Goal: Transaction & Acquisition: Purchase product/service

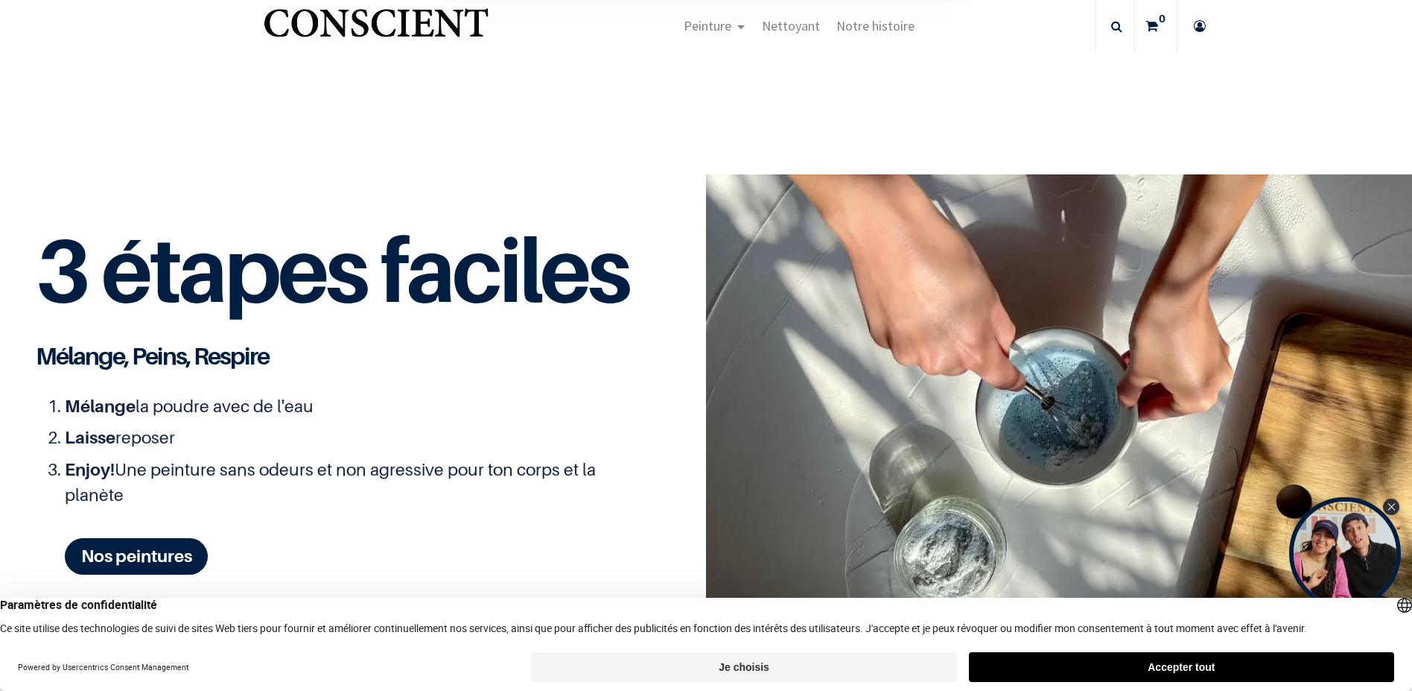
scroll to position [1639, 0]
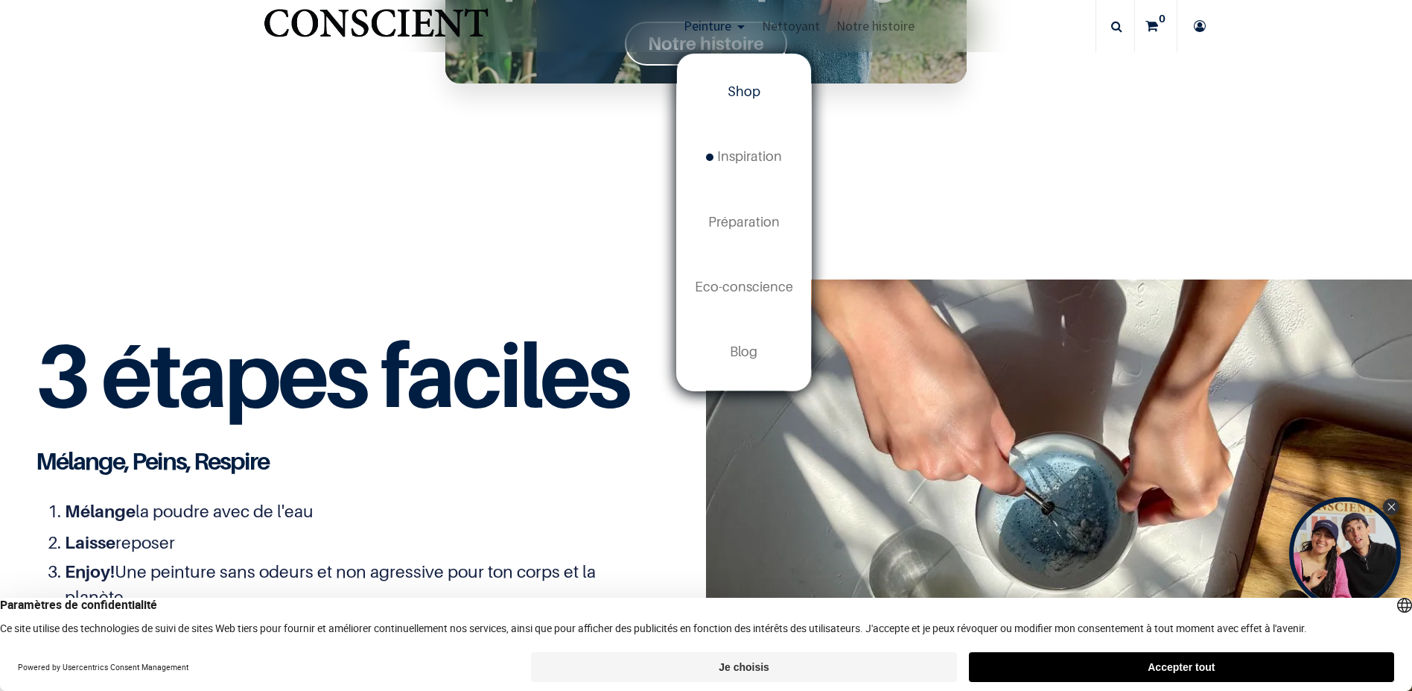
click at [753, 98] on span "Shop" at bounding box center [744, 91] width 33 height 16
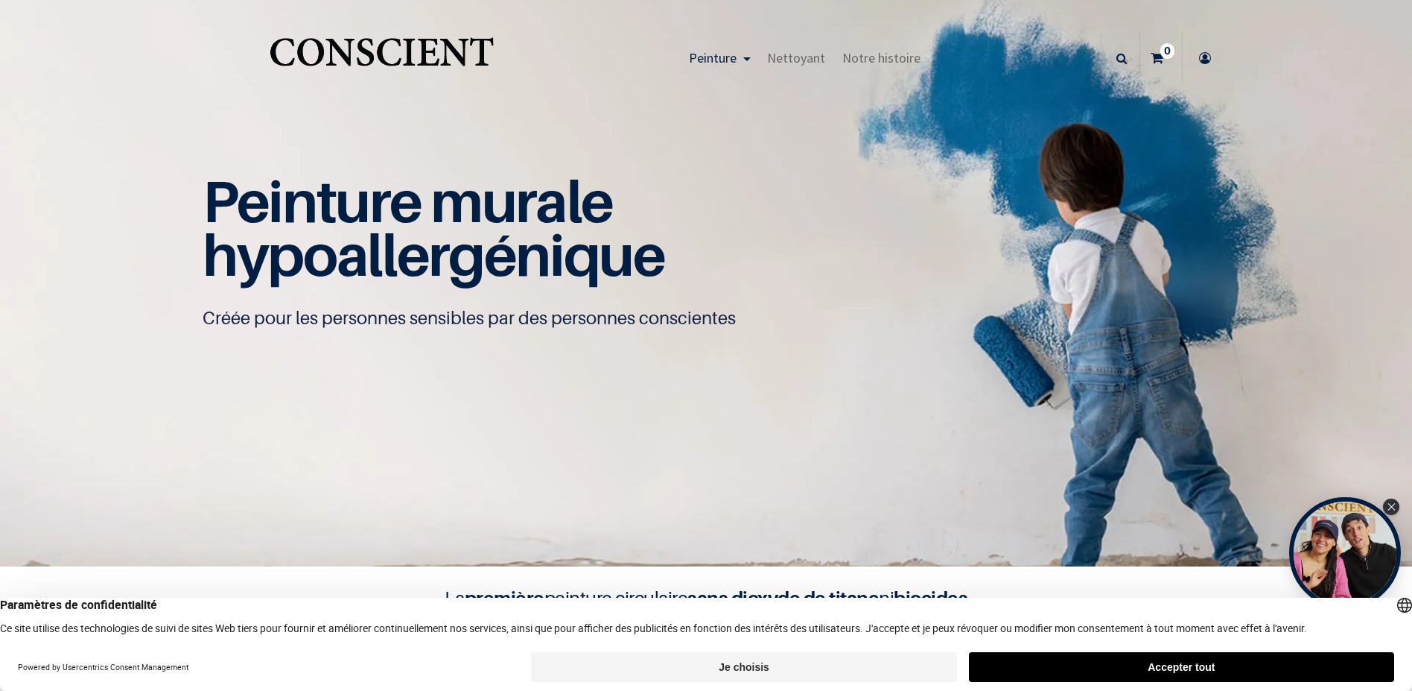
scroll to position [1, 0]
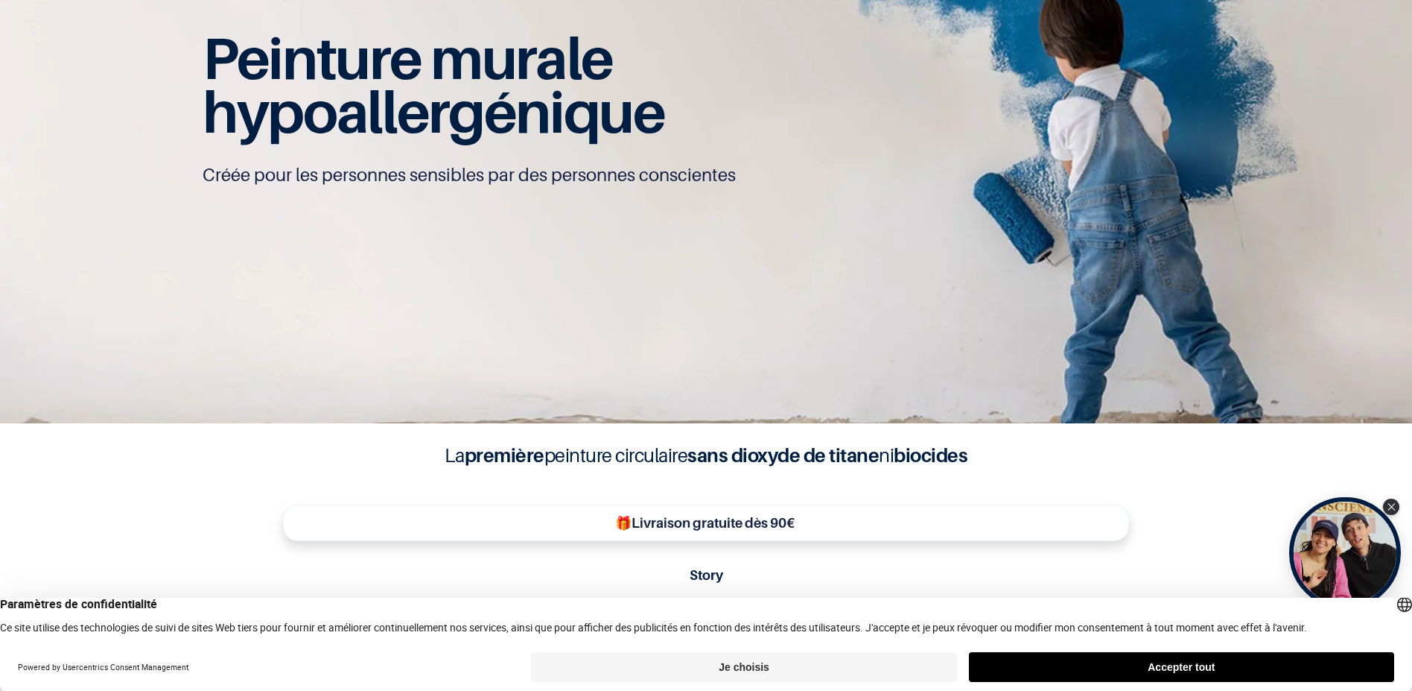
scroll to position [150, 0]
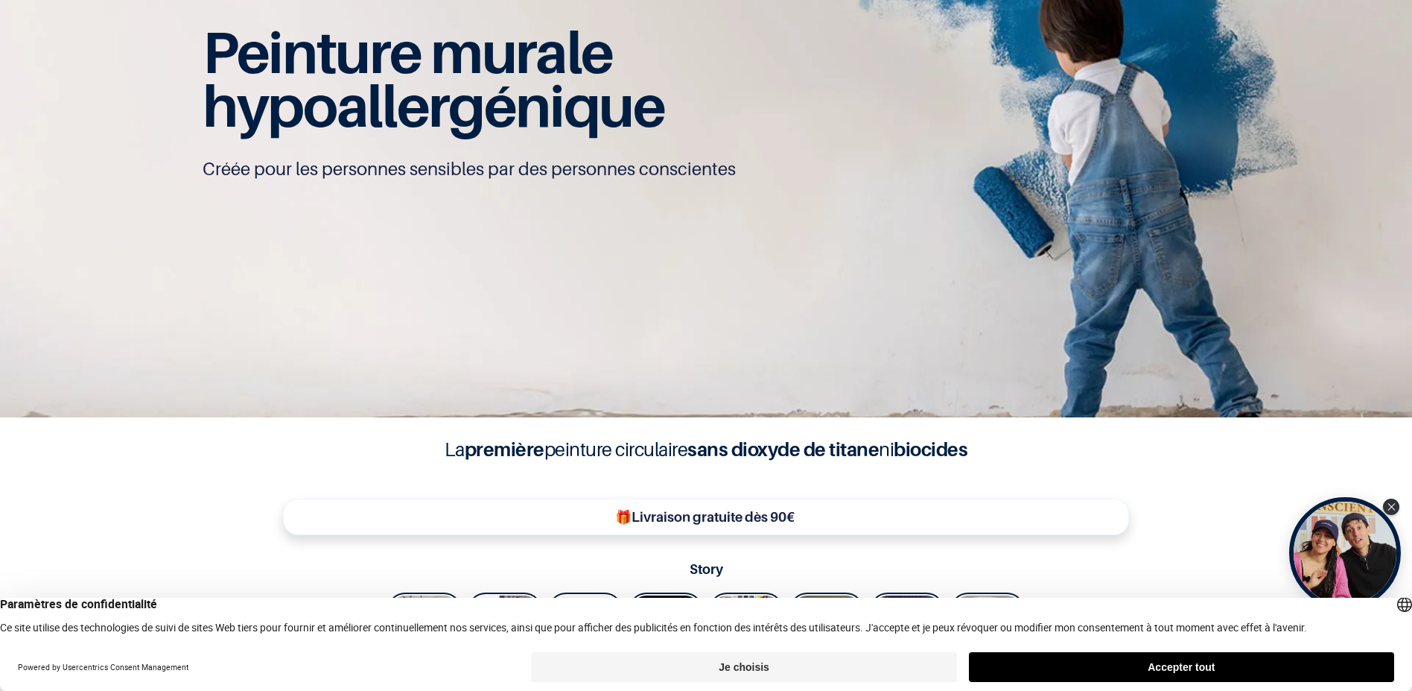
click at [1155, 659] on button "Accepter tout" at bounding box center [1181, 667] width 425 height 30
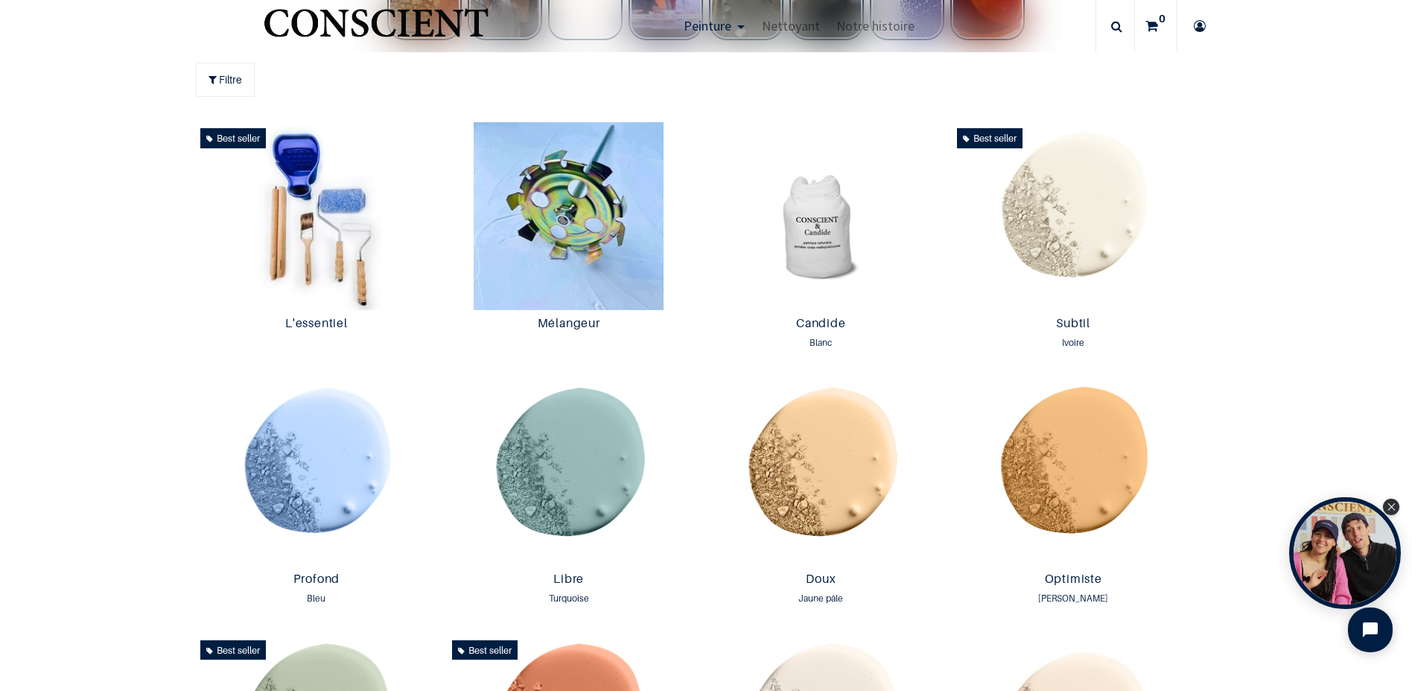
scroll to position [969, 0]
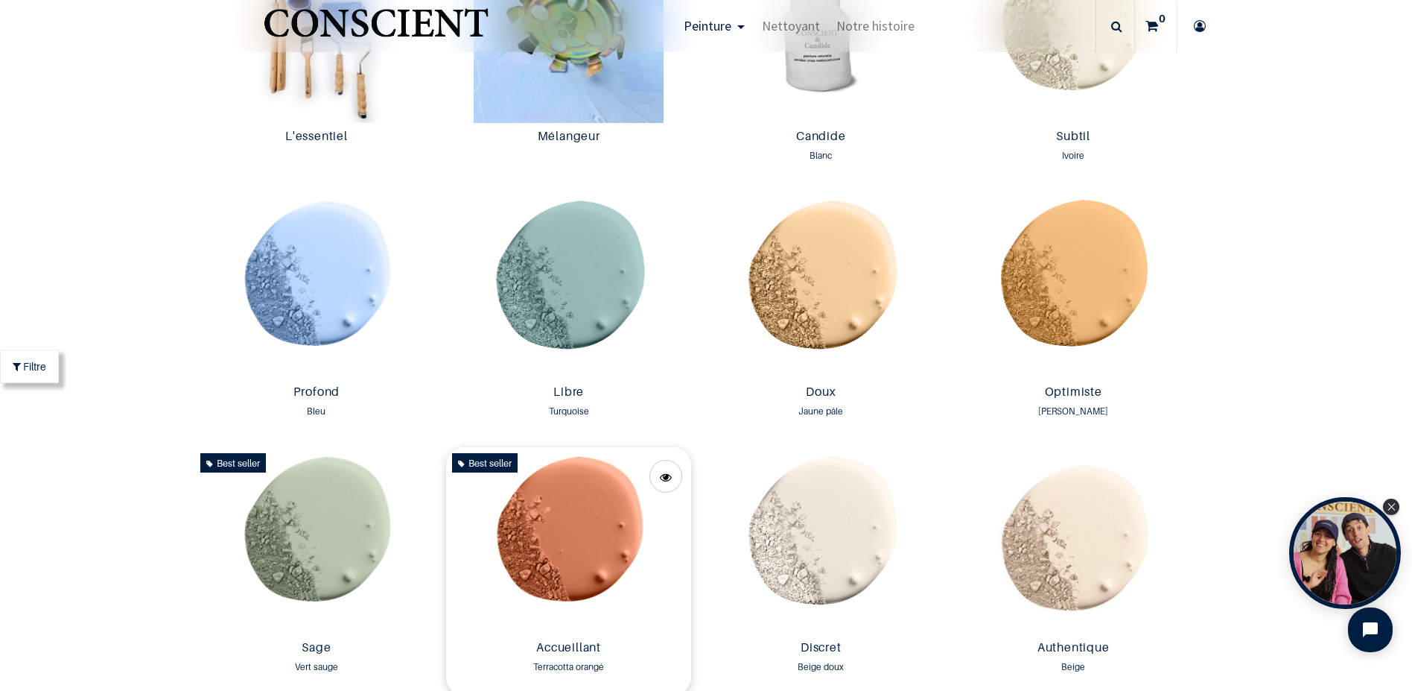
click at [538, 518] on img at bounding box center [568, 540] width 245 height 187
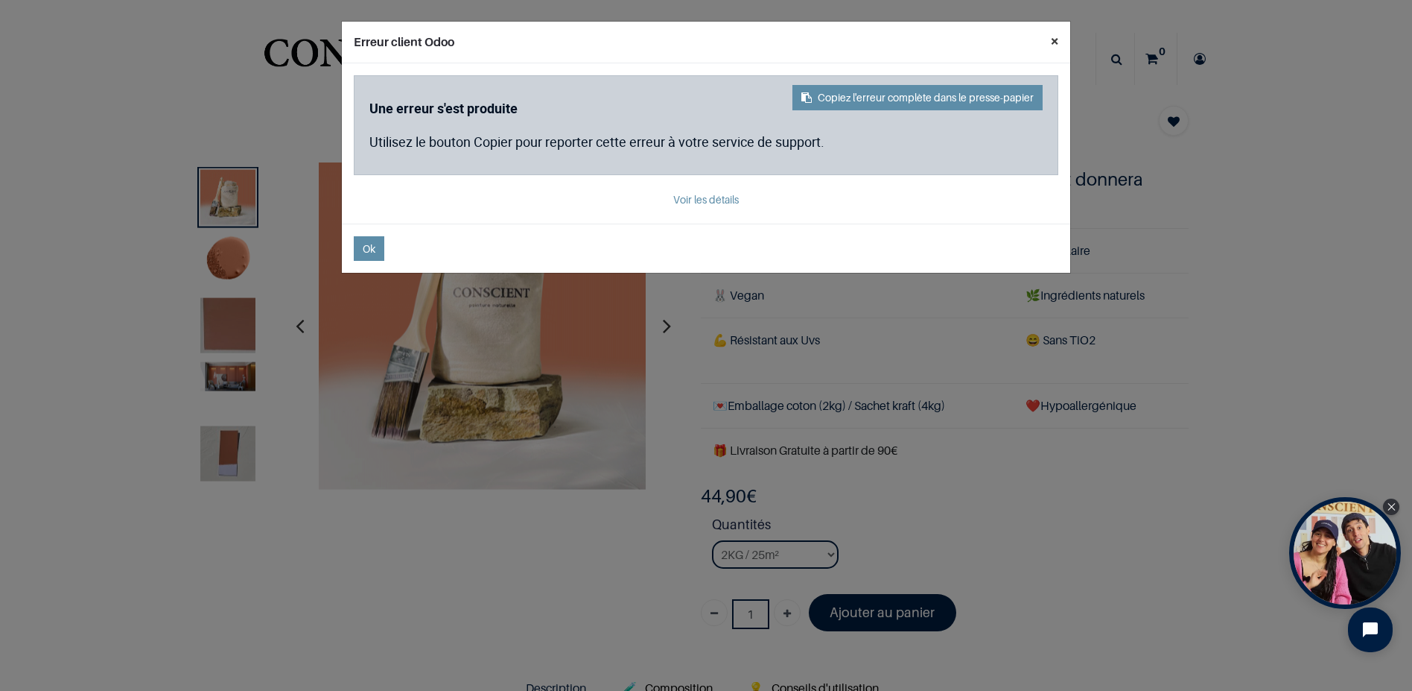
click at [1057, 39] on button "×" at bounding box center [1054, 41] width 31 height 39
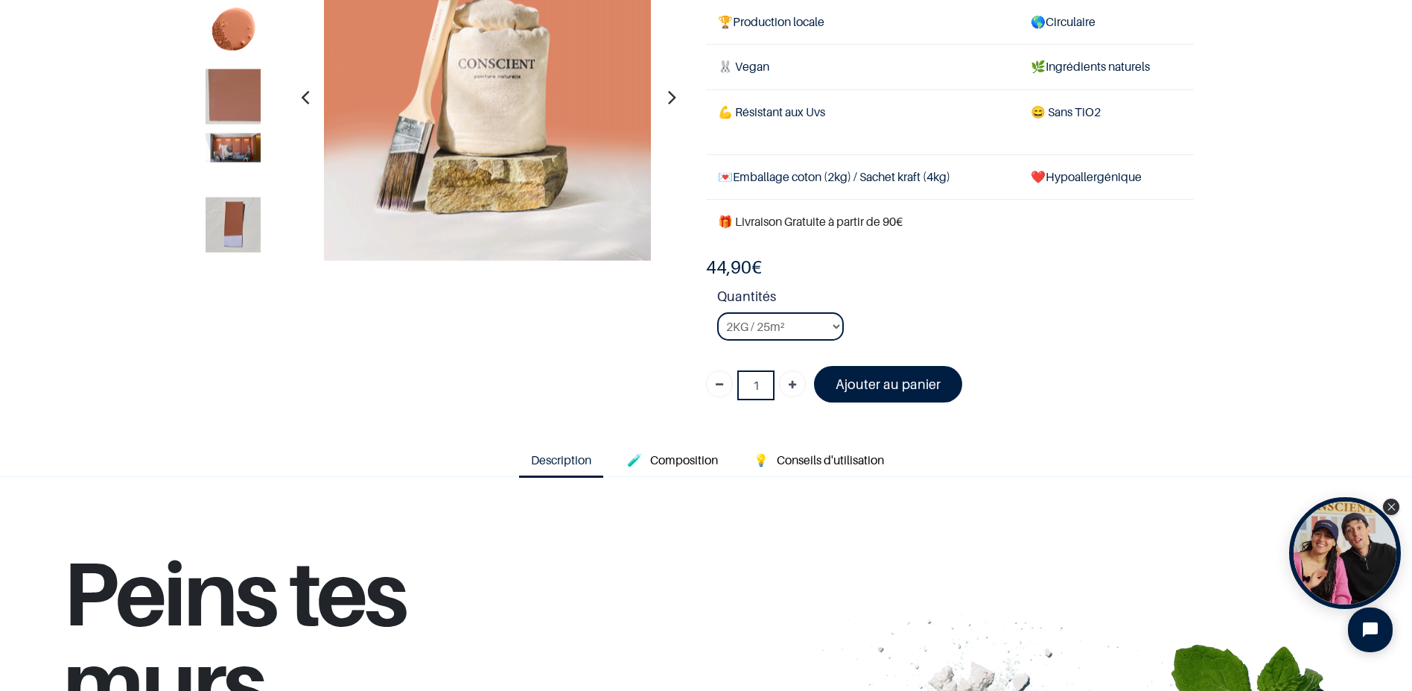
scroll to position [149, 0]
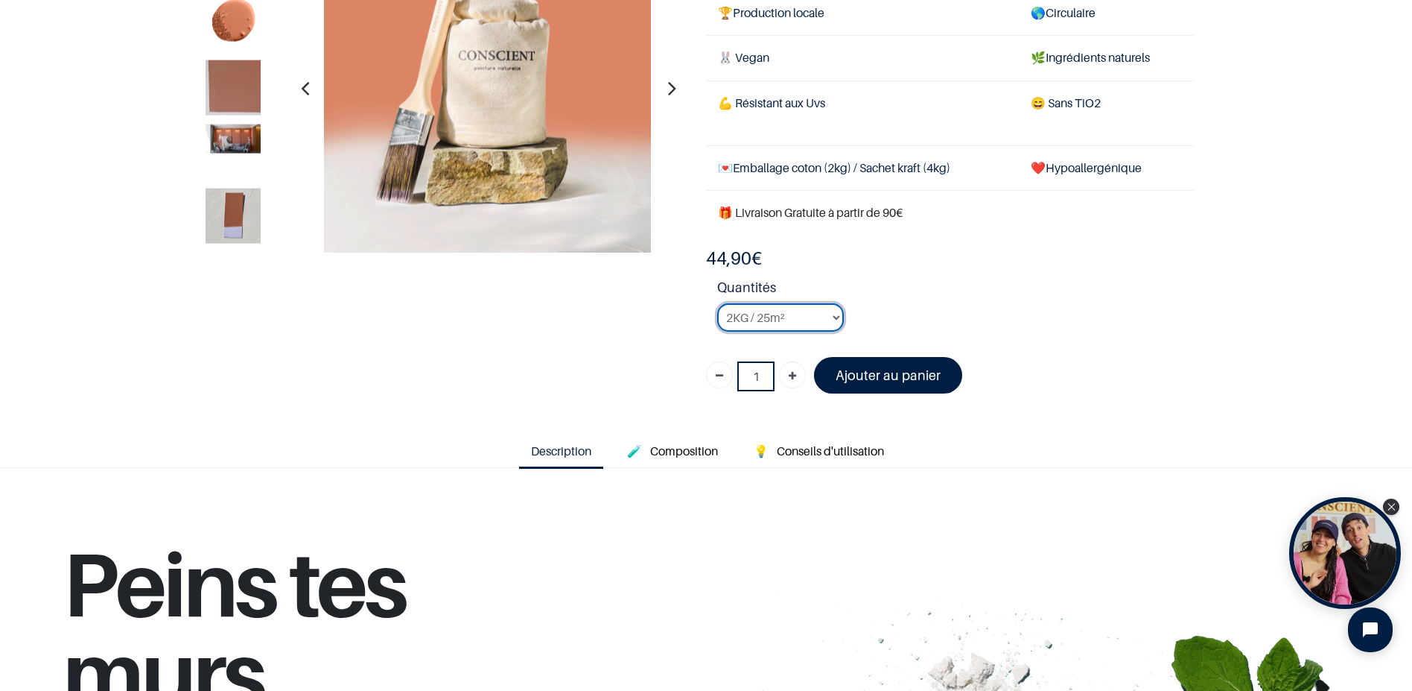
click at [815, 317] on select "2KG / 25m² 4KG / 50m² 8KG / 100m² Testeur" at bounding box center [780, 317] width 127 height 28
click at [717, 303] on select "2KG / 25m² 4KG / 50m² 8KG / 100m² Testeur" at bounding box center [780, 317] width 127 height 28
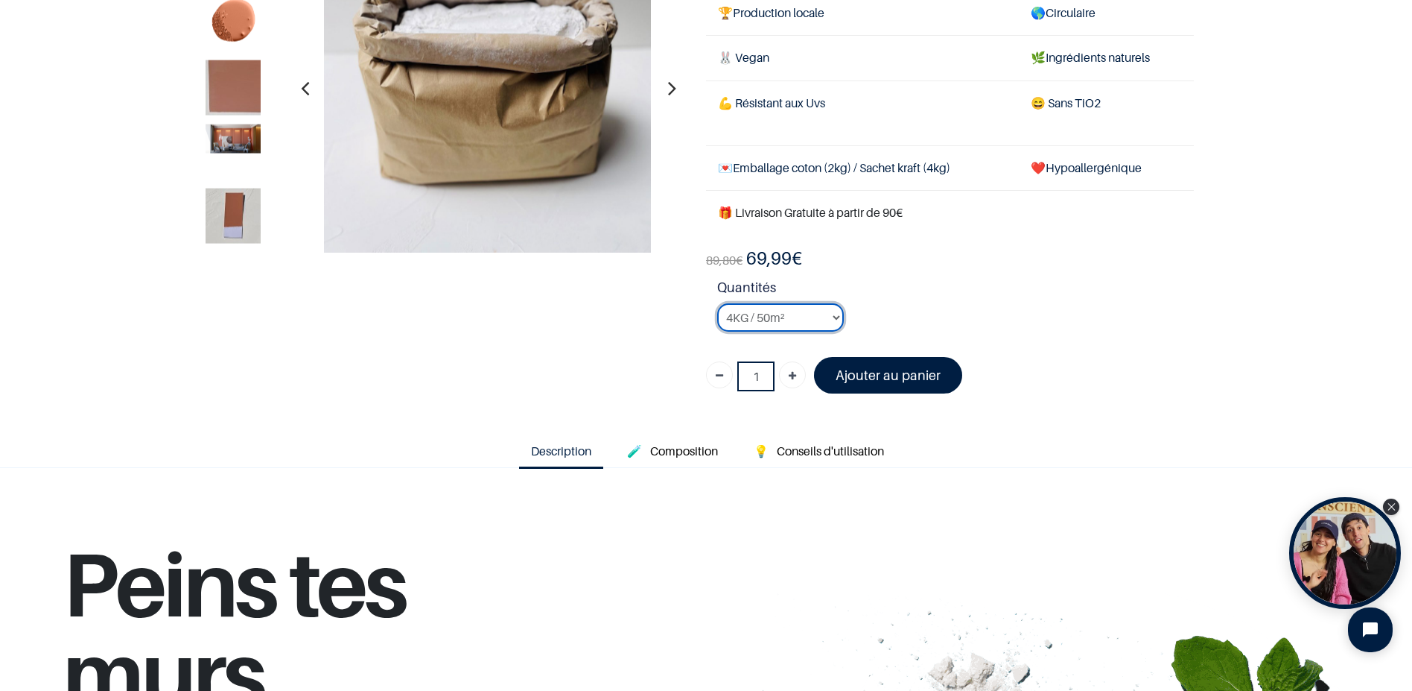
click at [816, 314] on select "2KG / 25m² 4KG / 50m² 8KG / 100m² Testeur" at bounding box center [780, 317] width 127 height 28
select select "93"
click at [717, 303] on select "2KG / 25m² 4KG / 50m² 8KG / 100m² Testeur" at bounding box center [780, 317] width 127 height 28
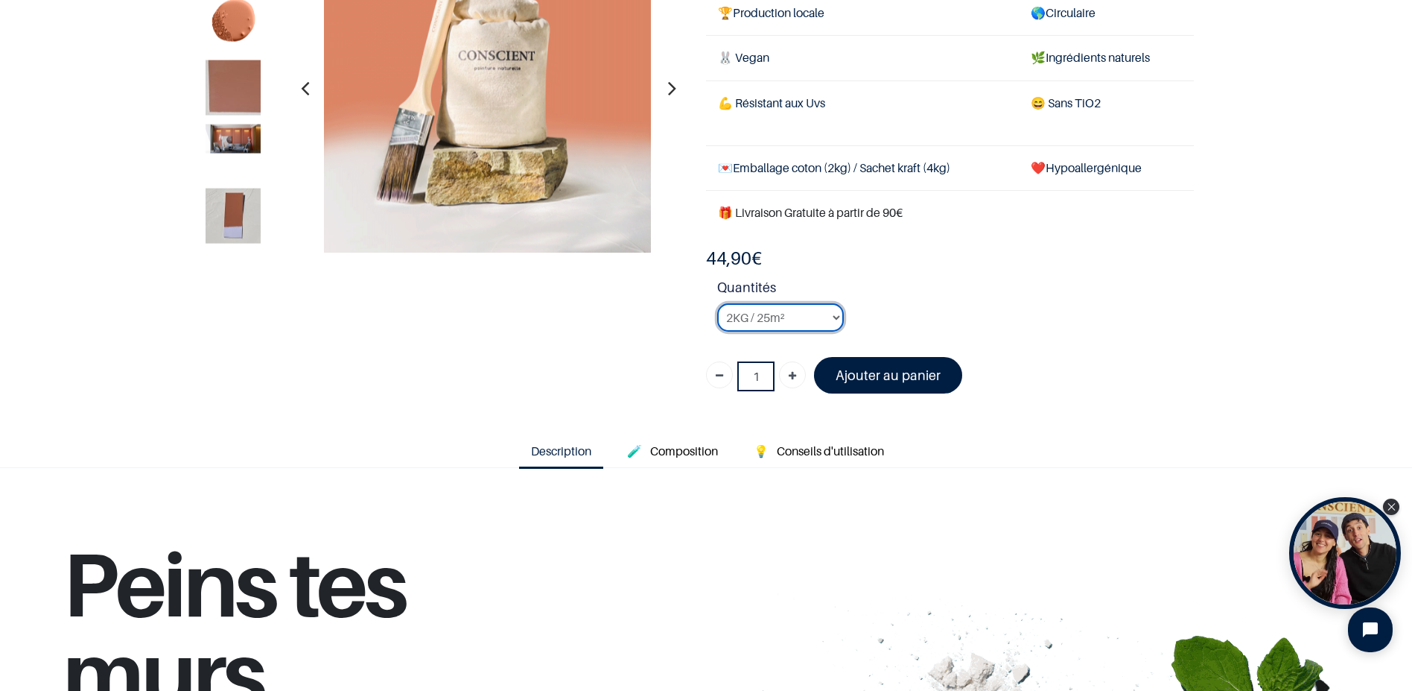
scroll to position [65, 0]
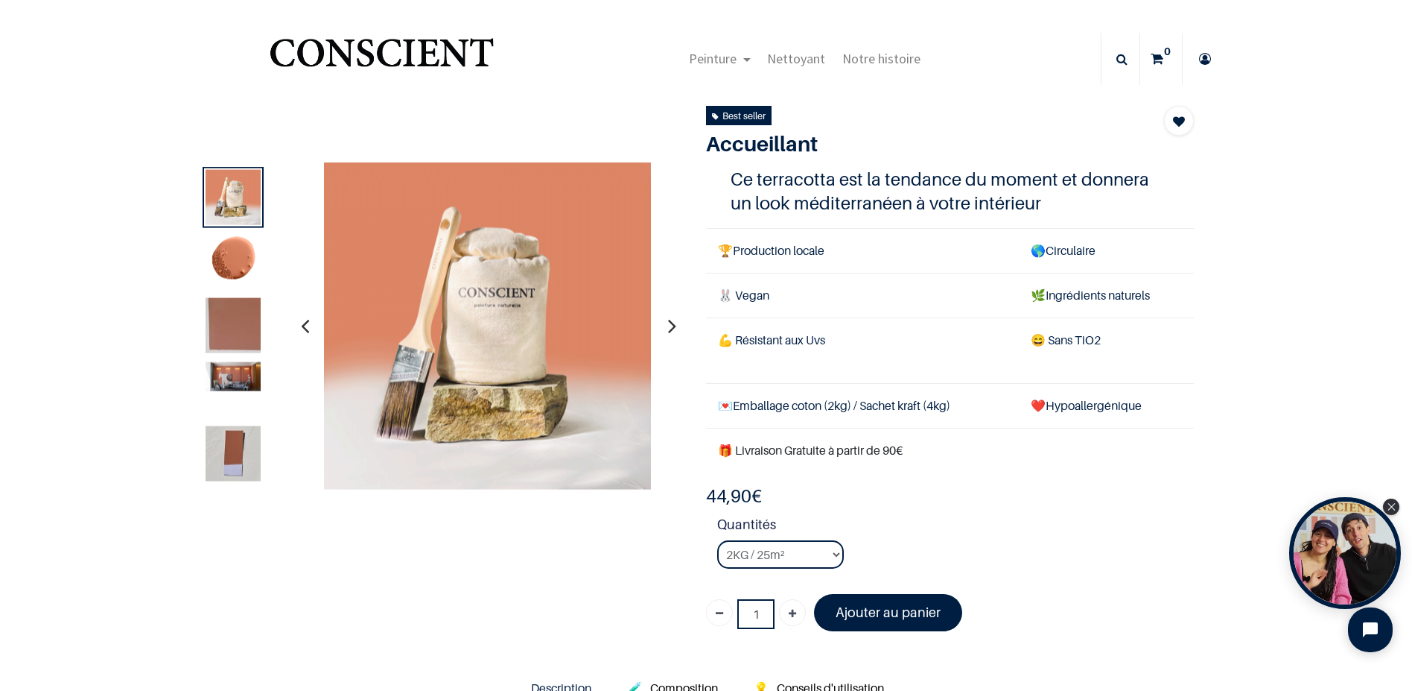
drag, startPoint x: 481, startPoint y: 86, endPoint x: 469, endPoint y: 83, distance: 12.3
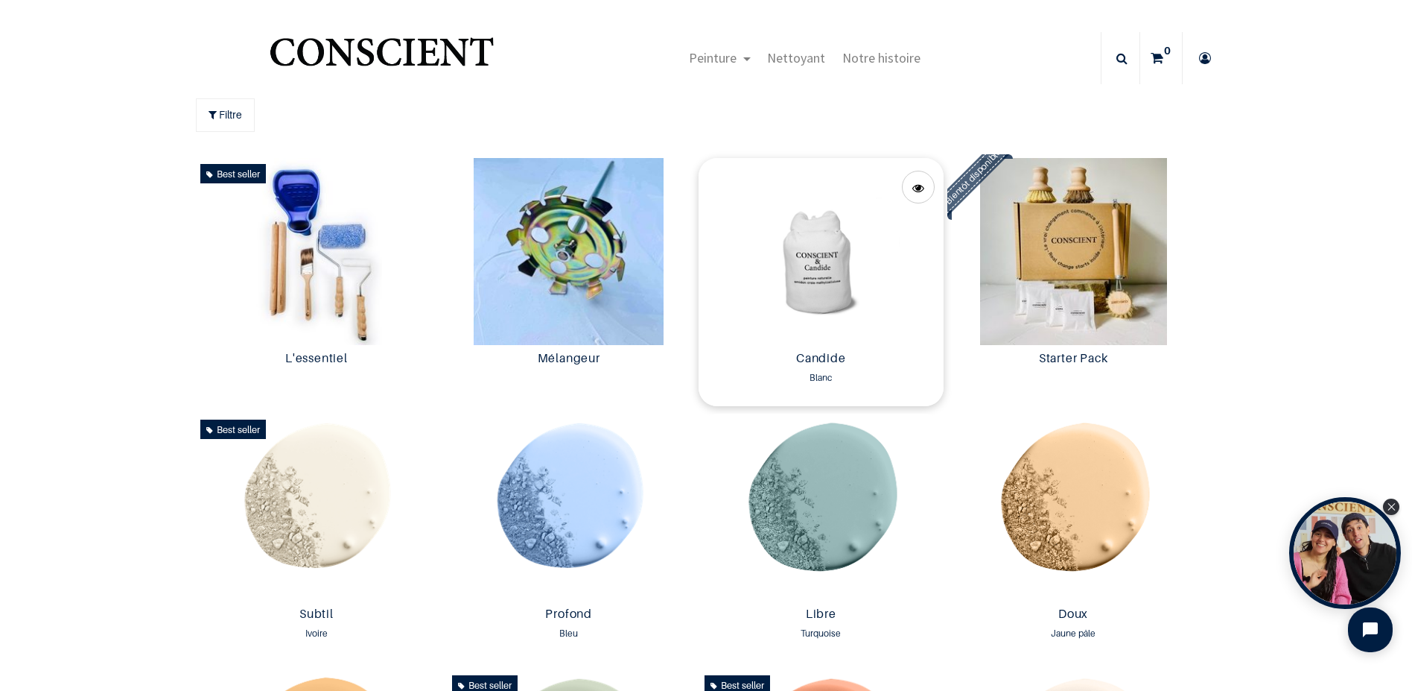
click at [830, 294] on img at bounding box center [821, 251] width 245 height 187
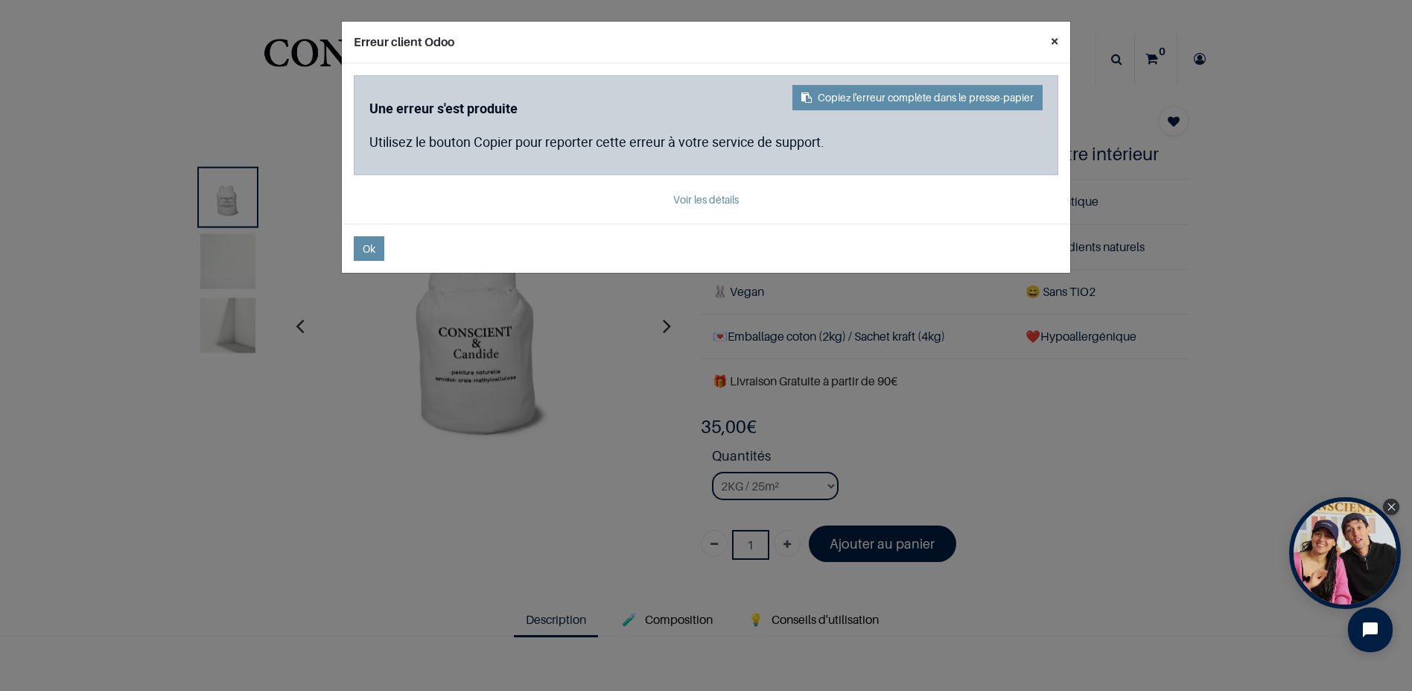
click at [1063, 37] on button "×" at bounding box center [1054, 41] width 31 height 39
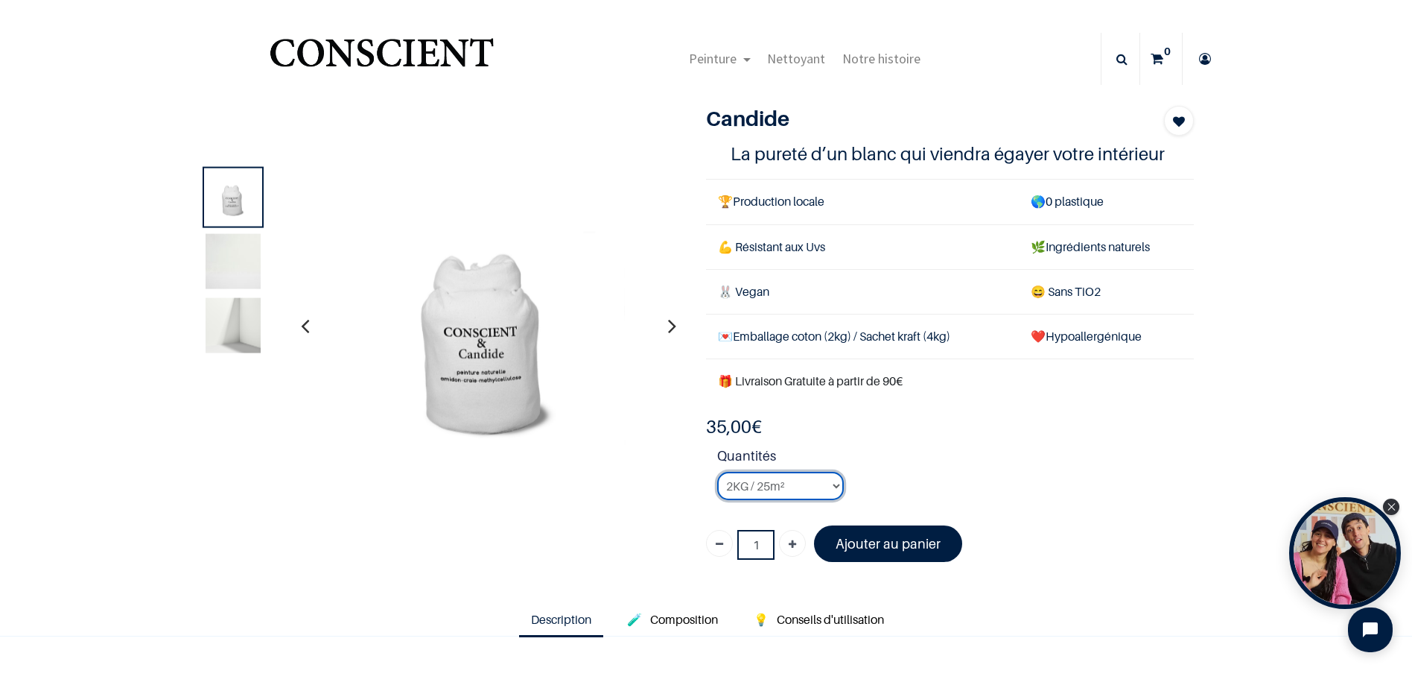
click at [788, 483] on select "2KG / 25m² 4KG / 50m² 8KG / 100m² Testeur" at bounding box center [780, 486] width 127 height 28
click at [717, 472] on select "2KG / 25m² 4KG / 50m² 8KG / 100m² Testeur" at bounding box center [780, 486] width 127 height 28
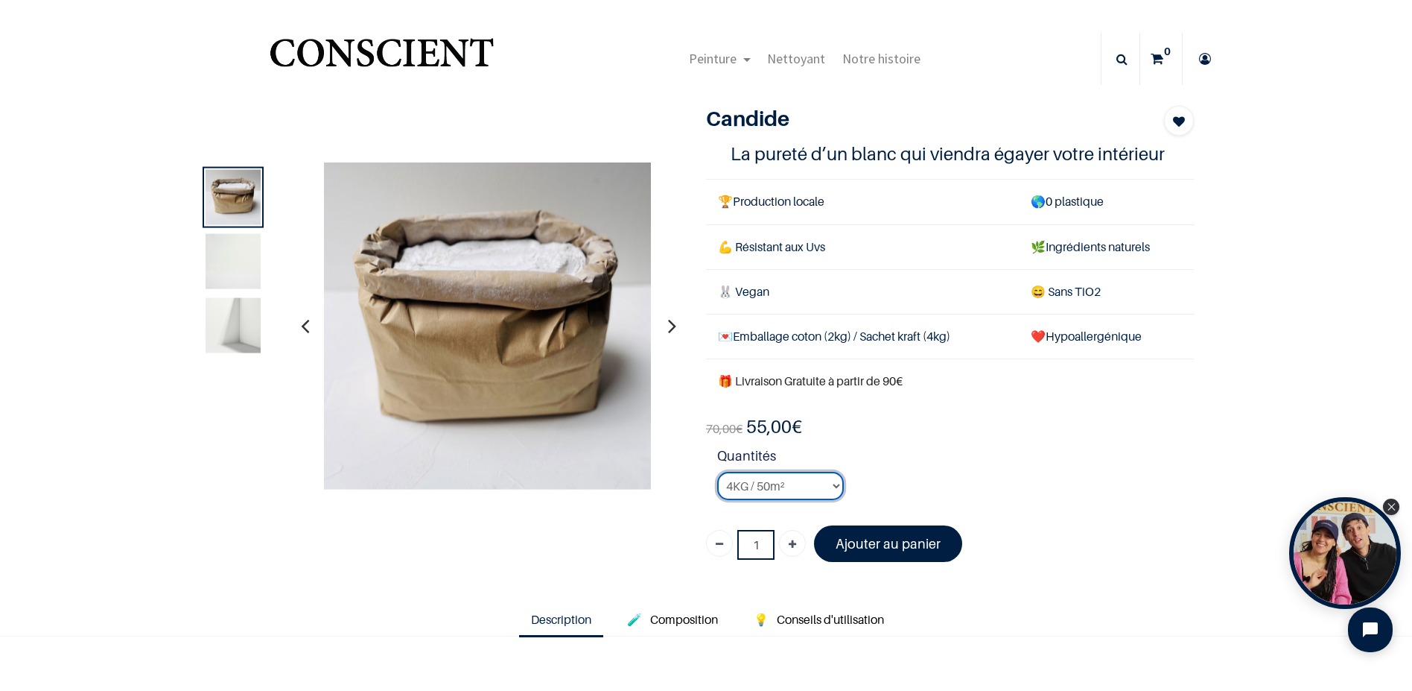
click at [813, 484] on select "2KG / 25m² 4KG / 50m² 8KG / 100m² Testeur" at bounding box center [780, 486] width 127 height 28
select select "3"
click at [717, 472] on select "2KG / 25m² 4KG / 50m² 8KG / 100m² Testeur" at bounding box center [780, 486] width 127 height 28
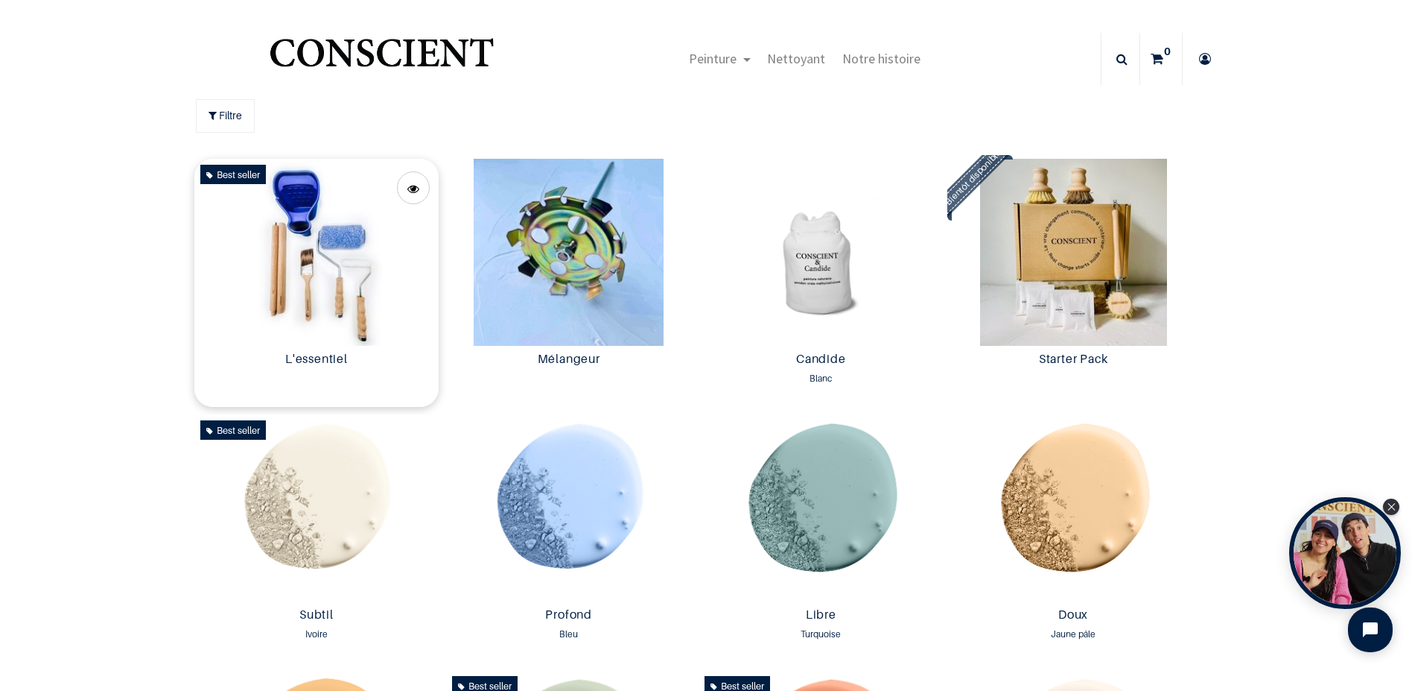
scroll to position [1, 0]
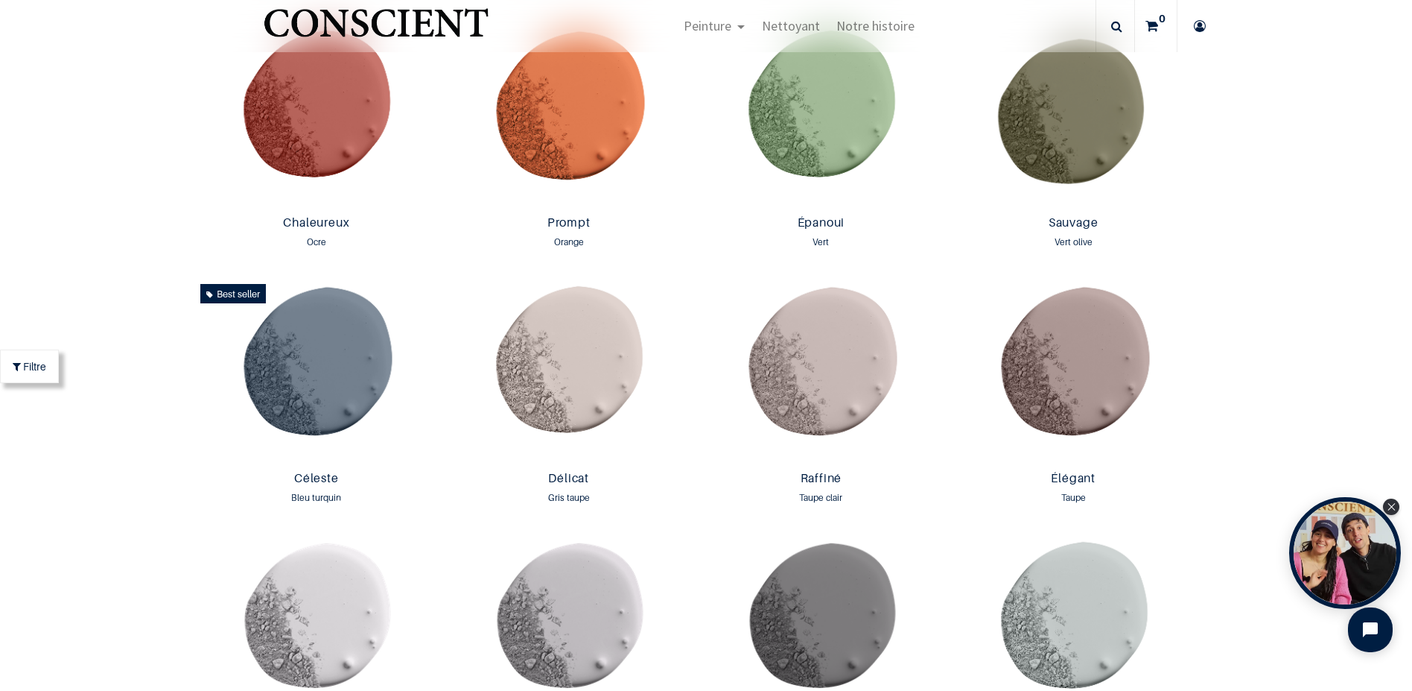
scroll to position [1193, 0]
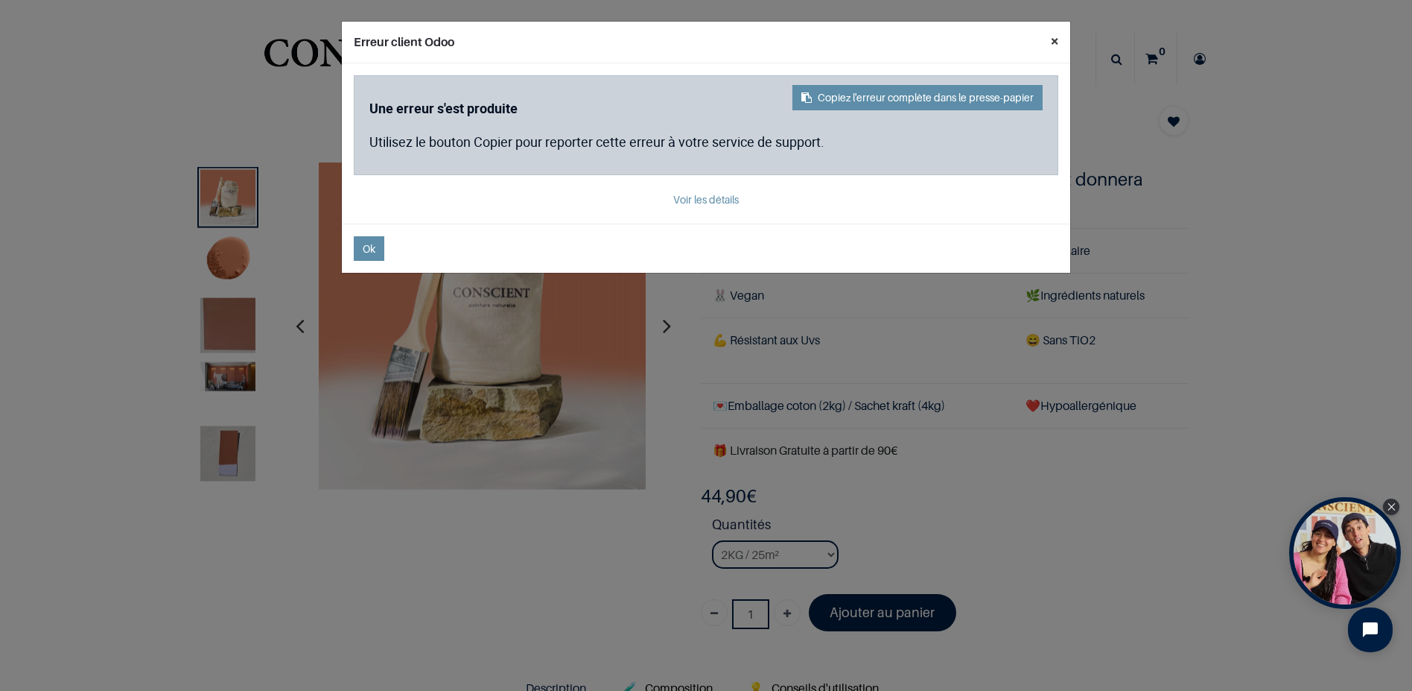
click at [1056, 42] on button "×" at bounding box center [1054, 41] width 31 height 39
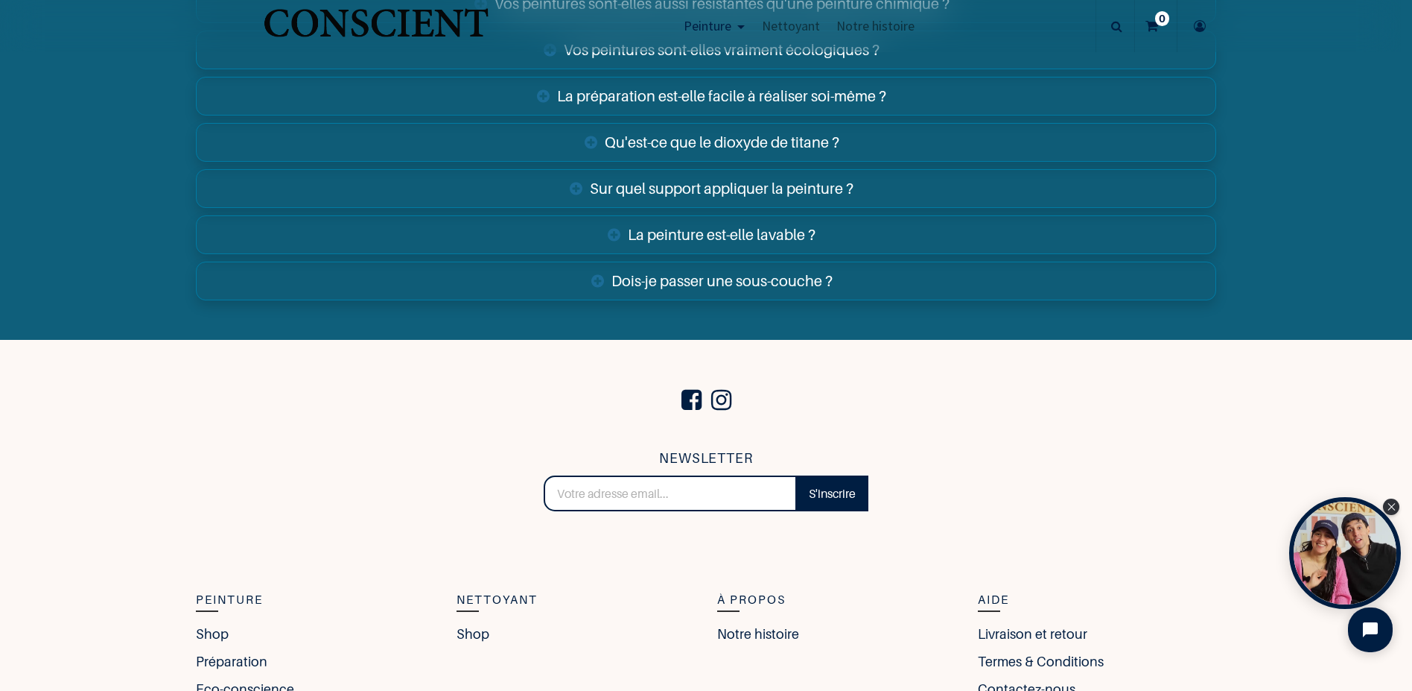
scroll to position [5662, 0]
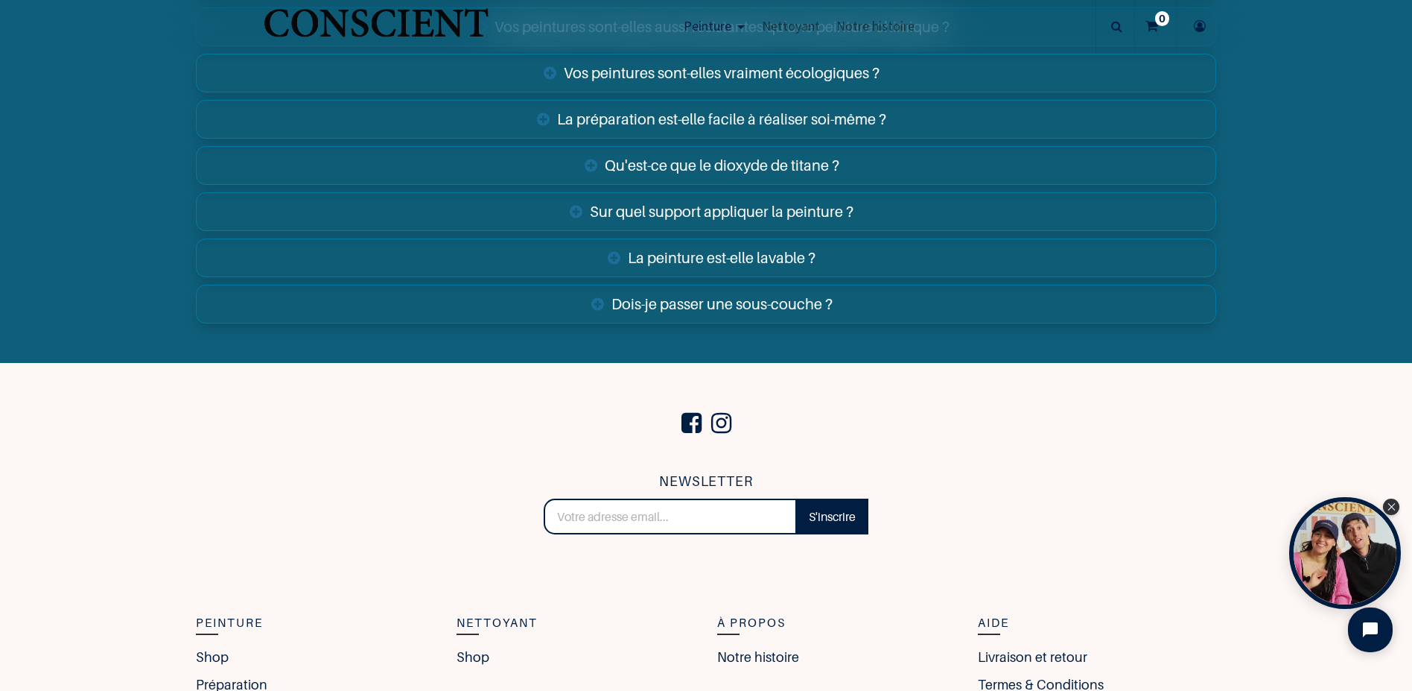
click at [784, 308] on link "Dois-je passer une sous-couche ?" at bounding box center [706, 304] width 1021 height 39
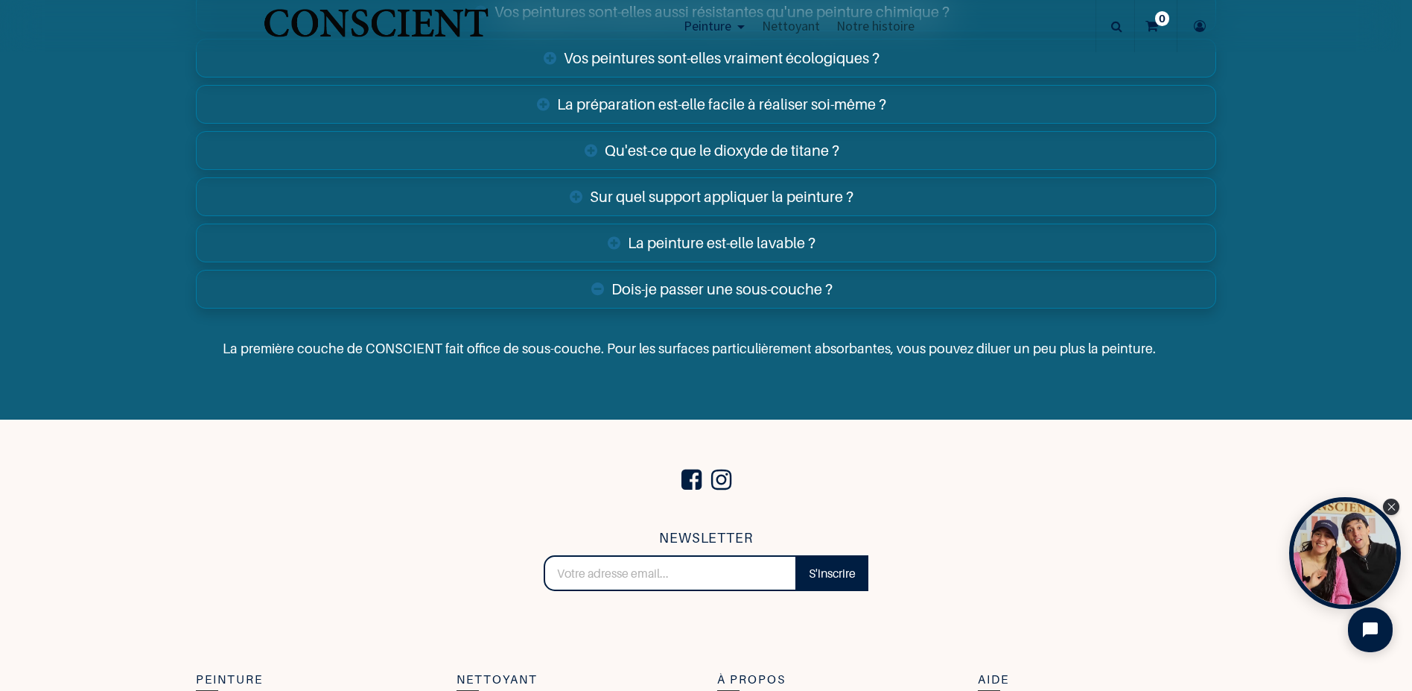
scroll to position [5673, 0]
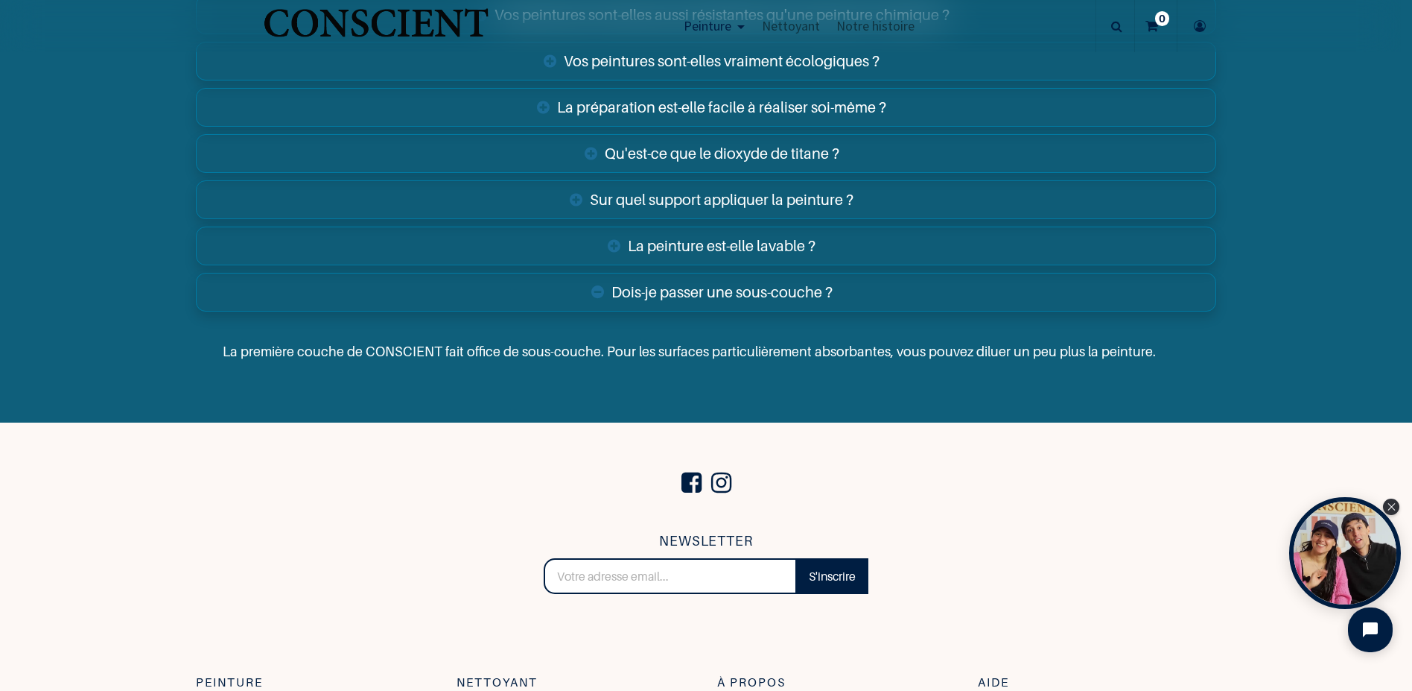
click at [610, 241] on link "La peinture est-elle lavable ?" at bounding box center [706, 245] width 1021 height 39
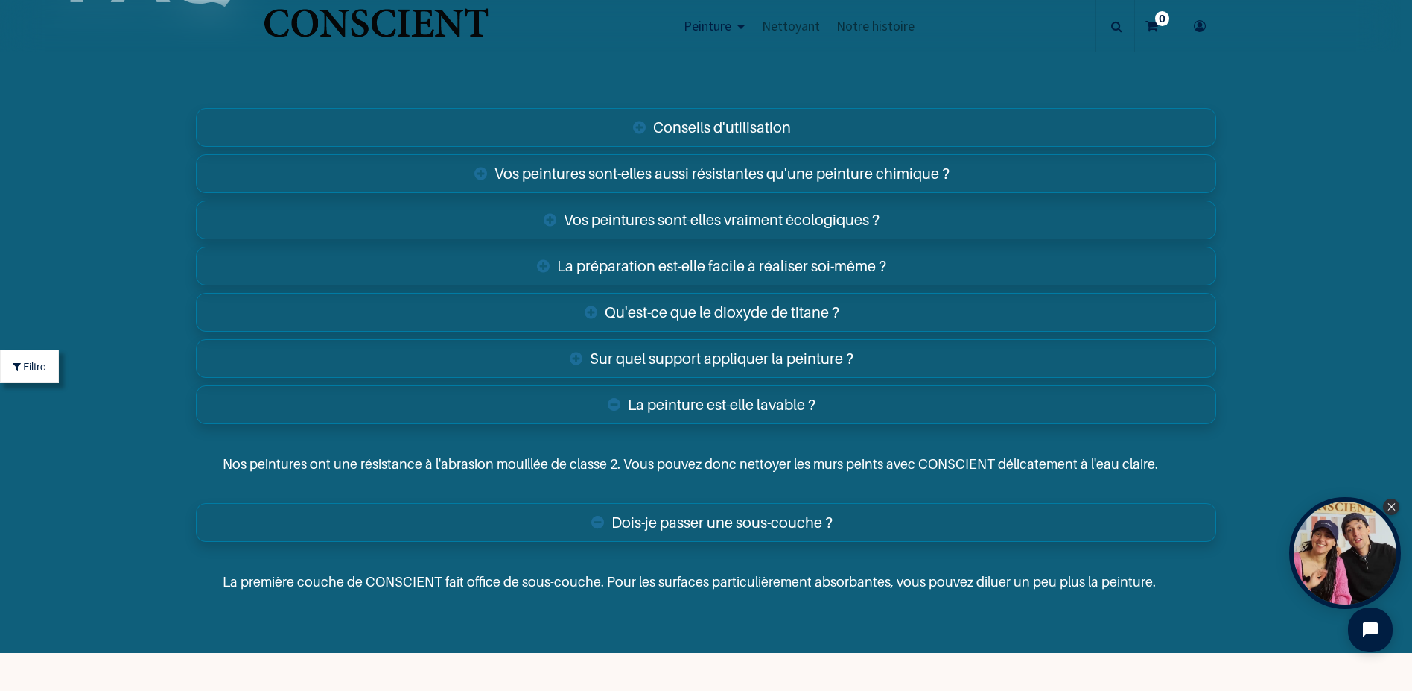
scroll to position [5450, 0]
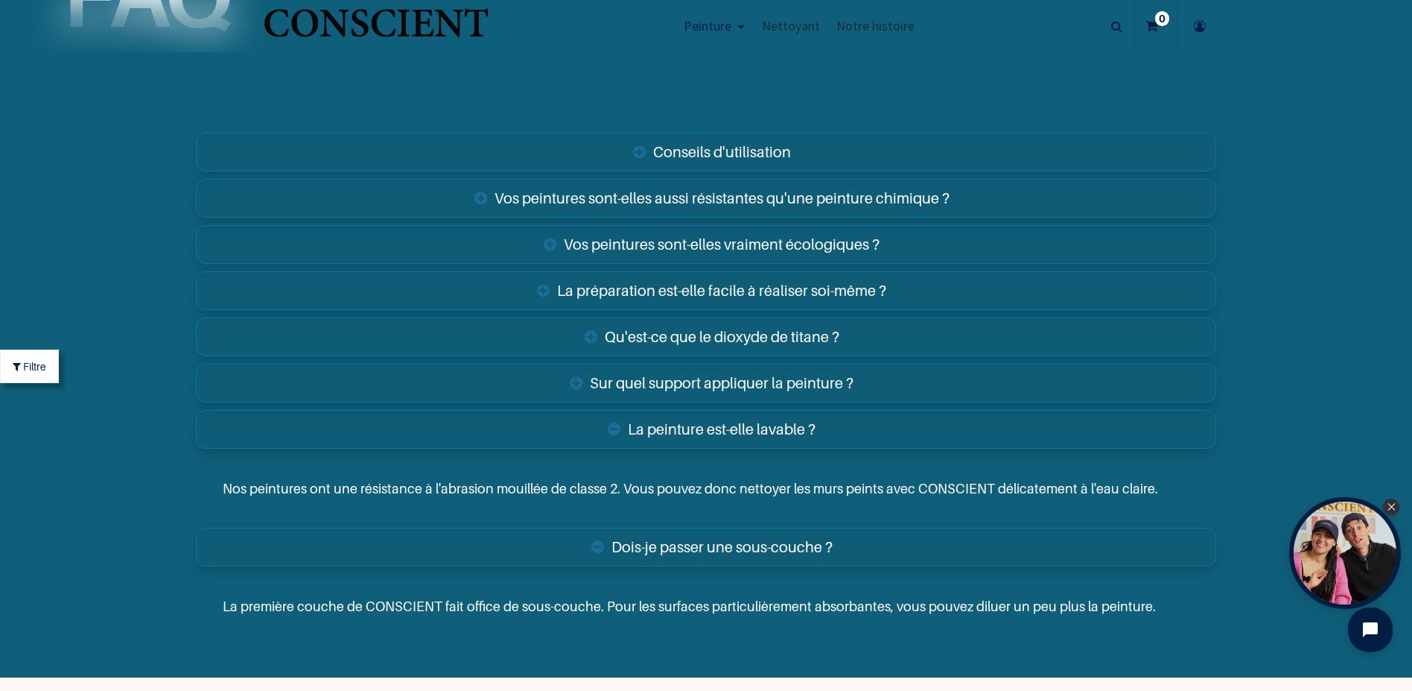
click at [632, 373] on link "Sur quel support appliquer la peinture ?" at bounding box center [706, 383] width 1021 height 39
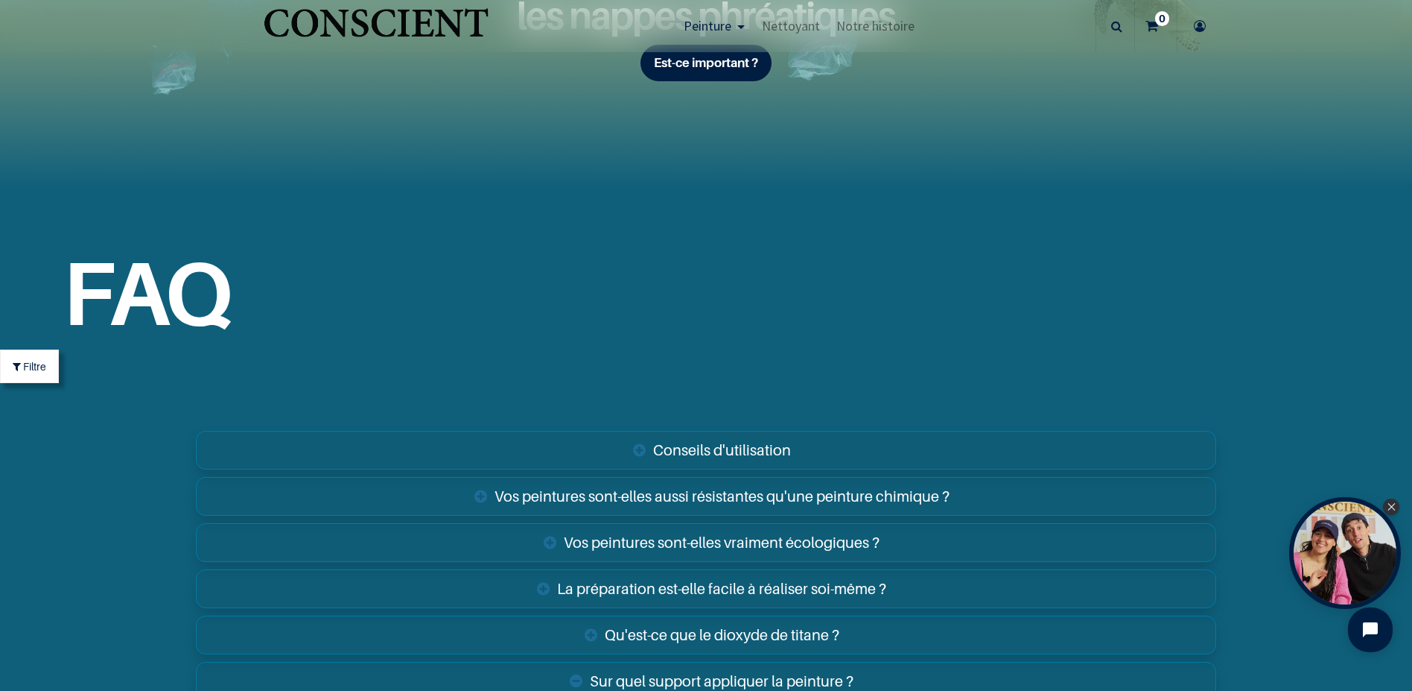
scroll to position [5227, 0]
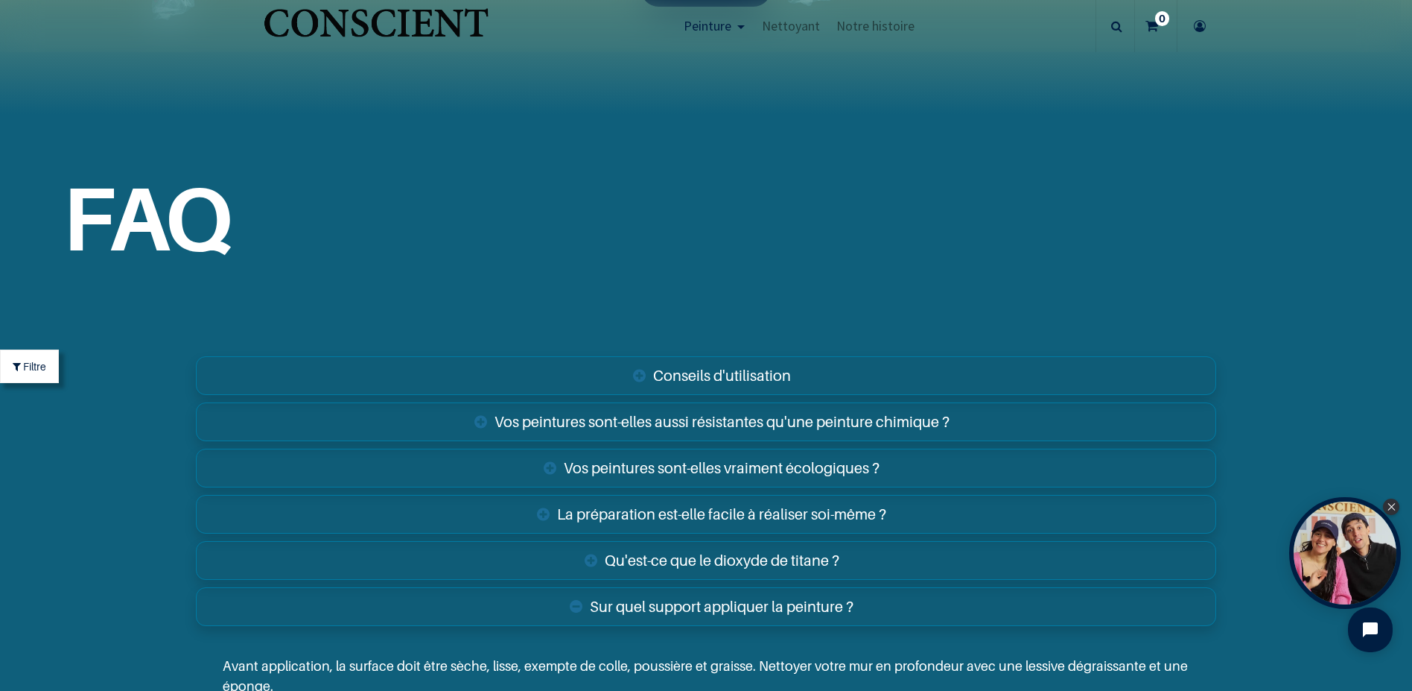
click at [631, 427] on link "Vos peintures sont-elles aussi résistantes qu'une peinture chimique ?" at bounding box center [706, 421] width 1021 height 39
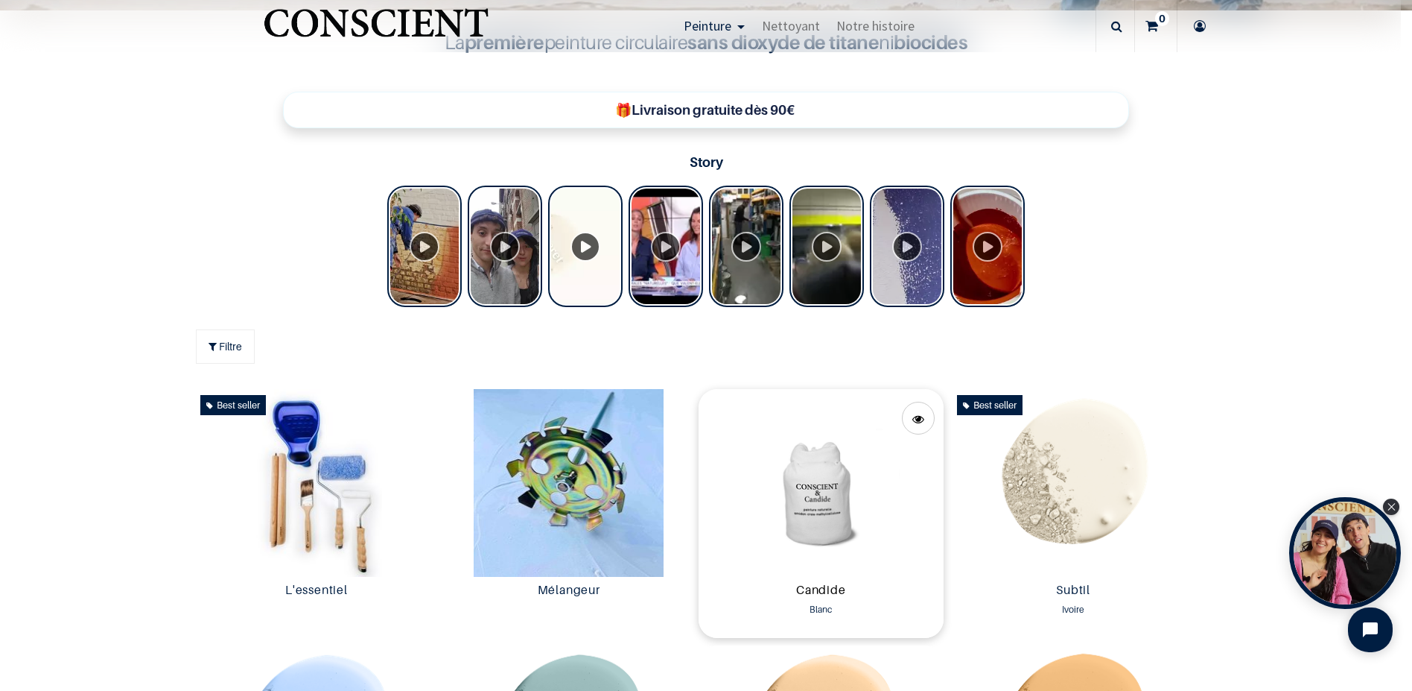
scroll to position [682, 0]
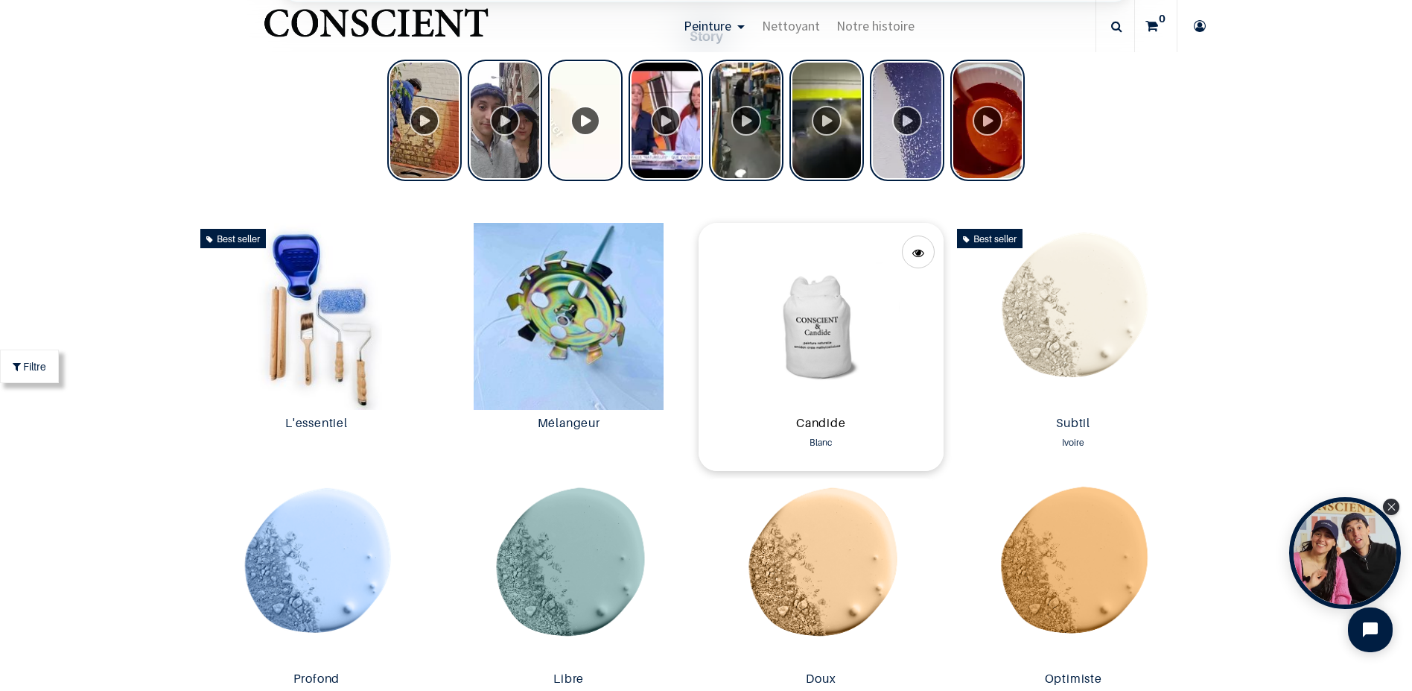
click at [816, 431] on link "Candide" at bounding box center [821, 424] width 233 height 17
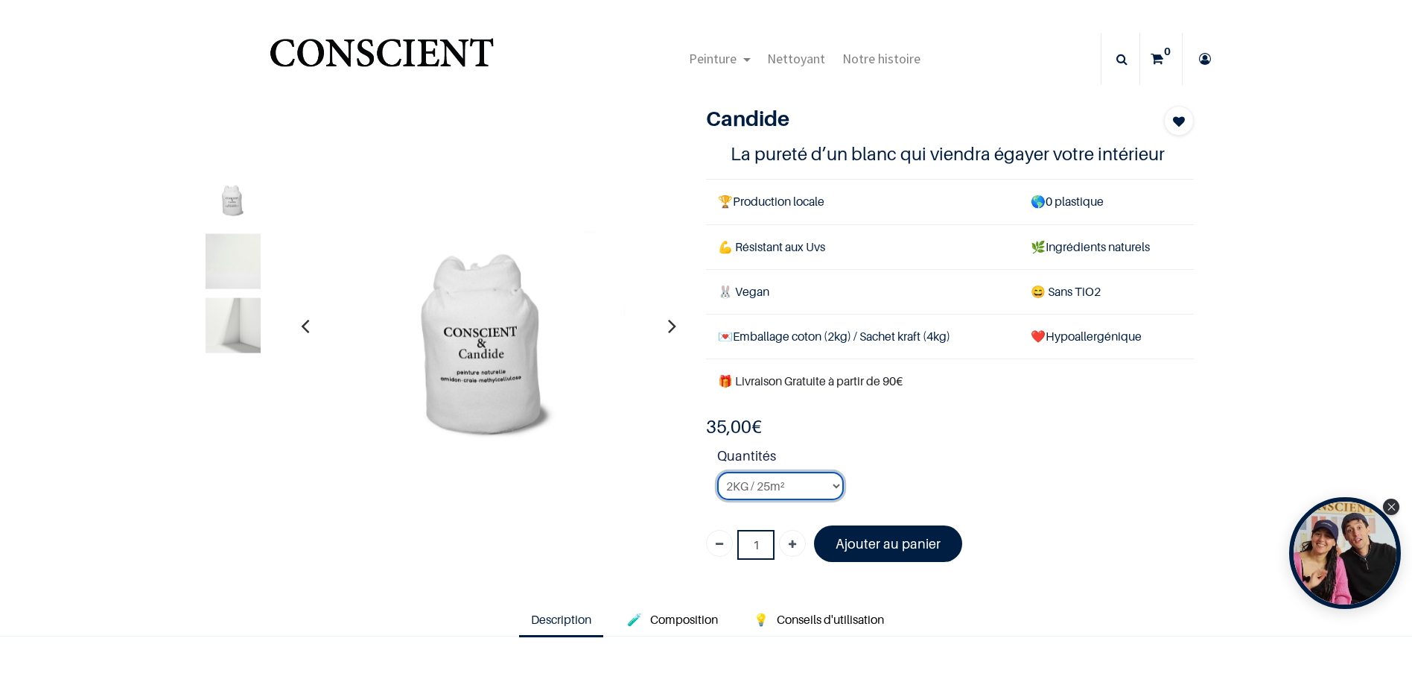
click at [786, 487] on select "2KG / 25m² 4KG / 50m² 8KG / 100m² Testeur" at bounding box center [780, 486] width 127 height 28
select select "50"
click at [717, 472] on select "2KG / 25m² 4KG / 50m² 8KG / 100m² Testeur" at bounding box center [780, 486] width 127 height 28
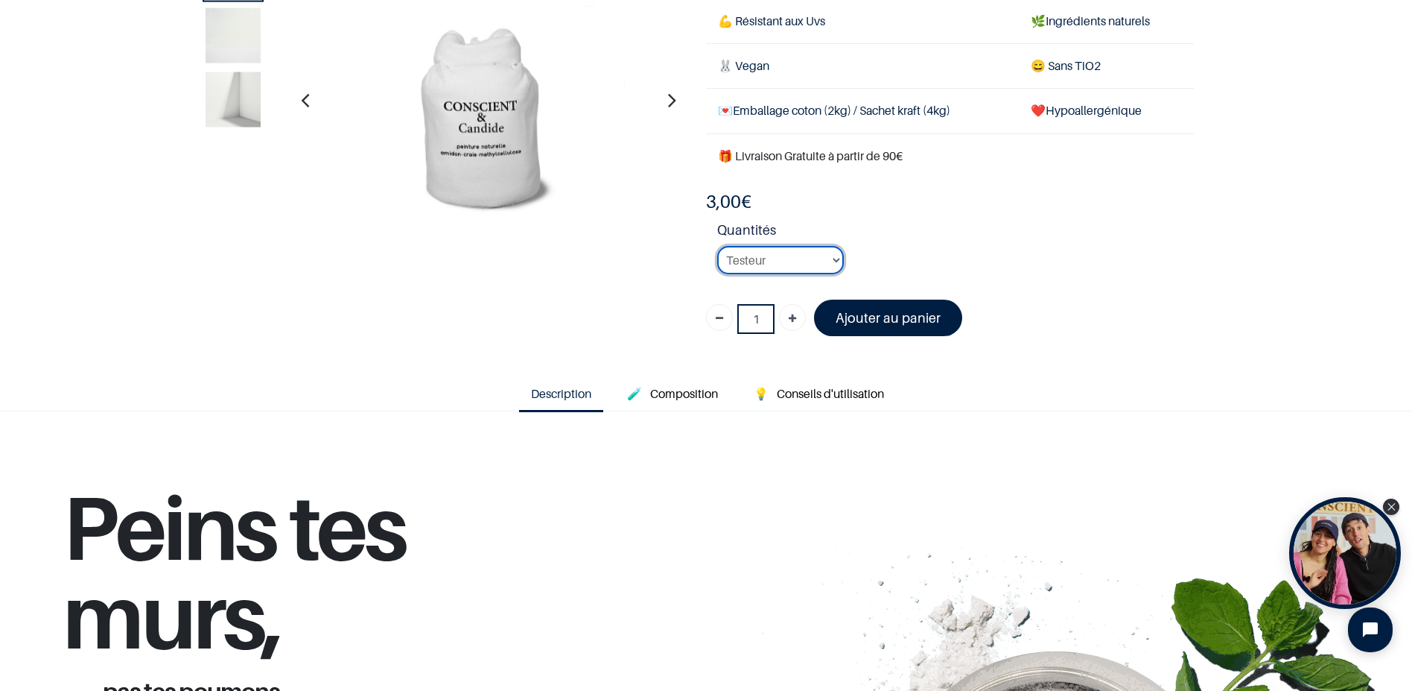
scroll to position [149, 0]
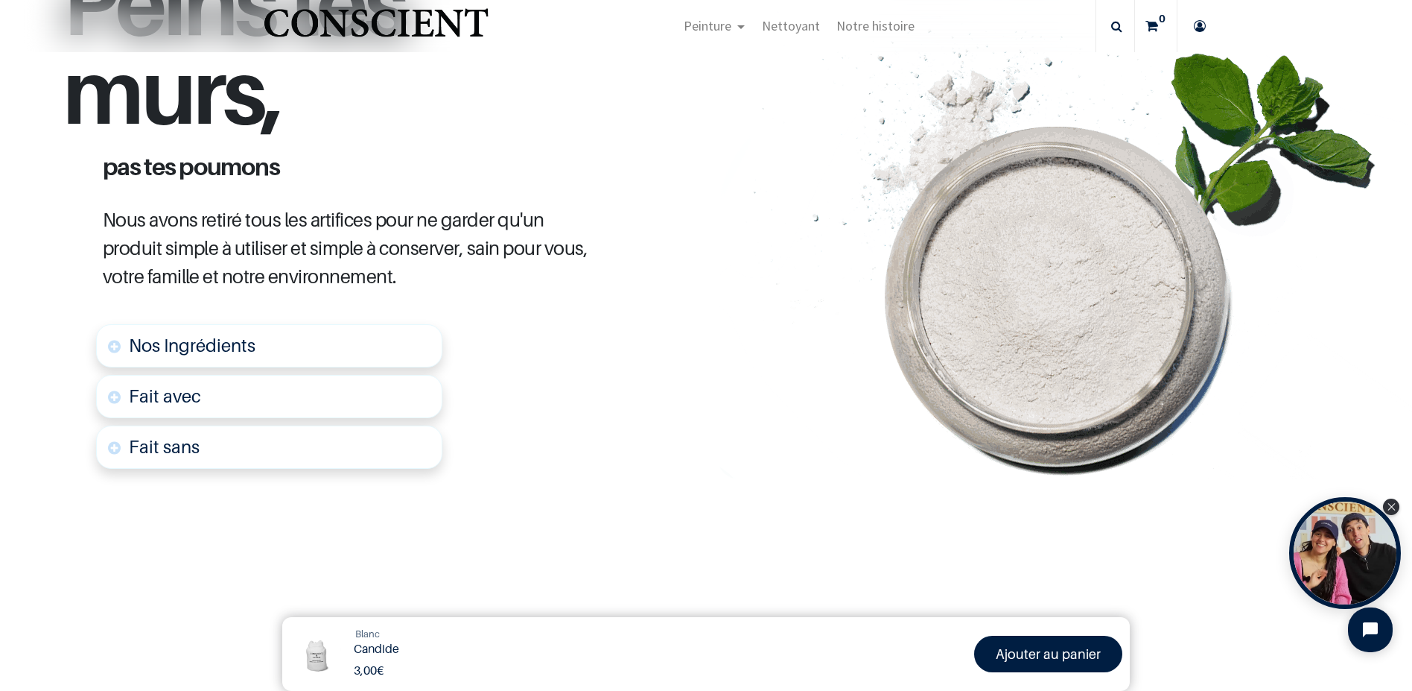
scroll to position [670, 0]
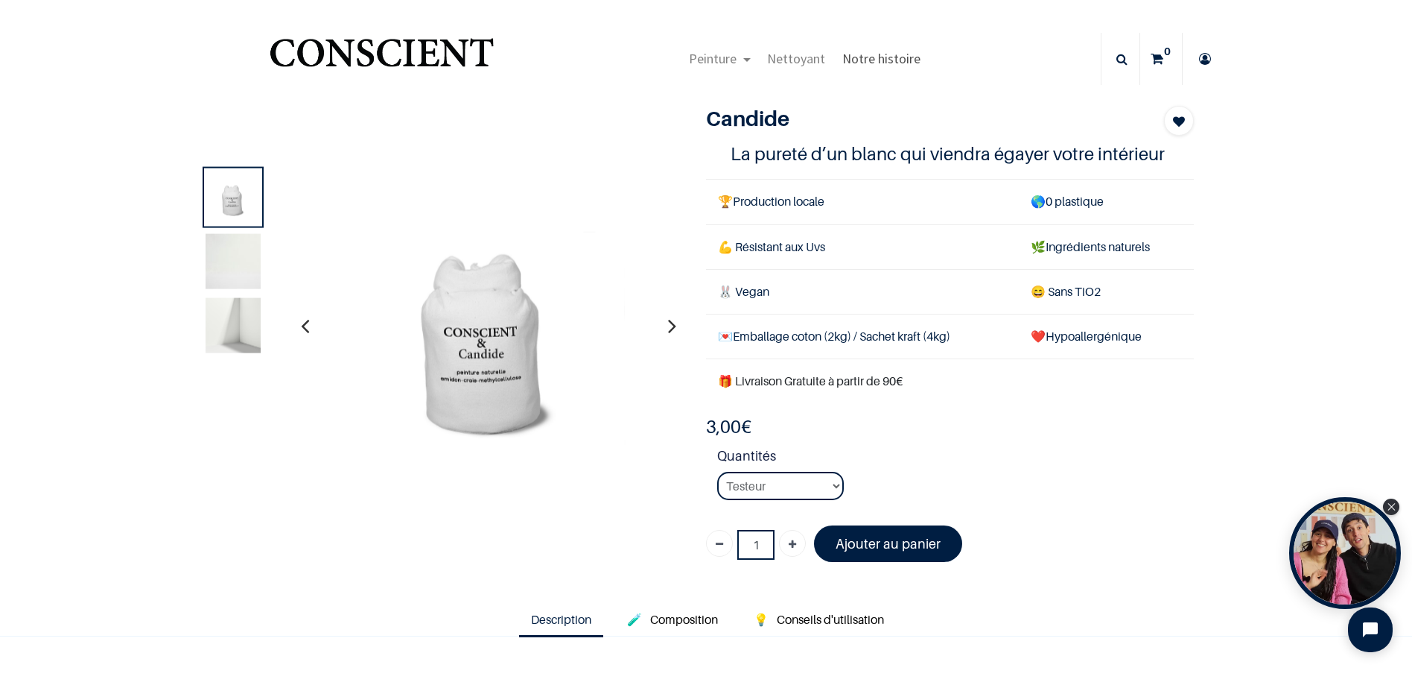
click at [893, 57] on span "Notre histoire" at bounding box center [882, 58] width 78 height 17
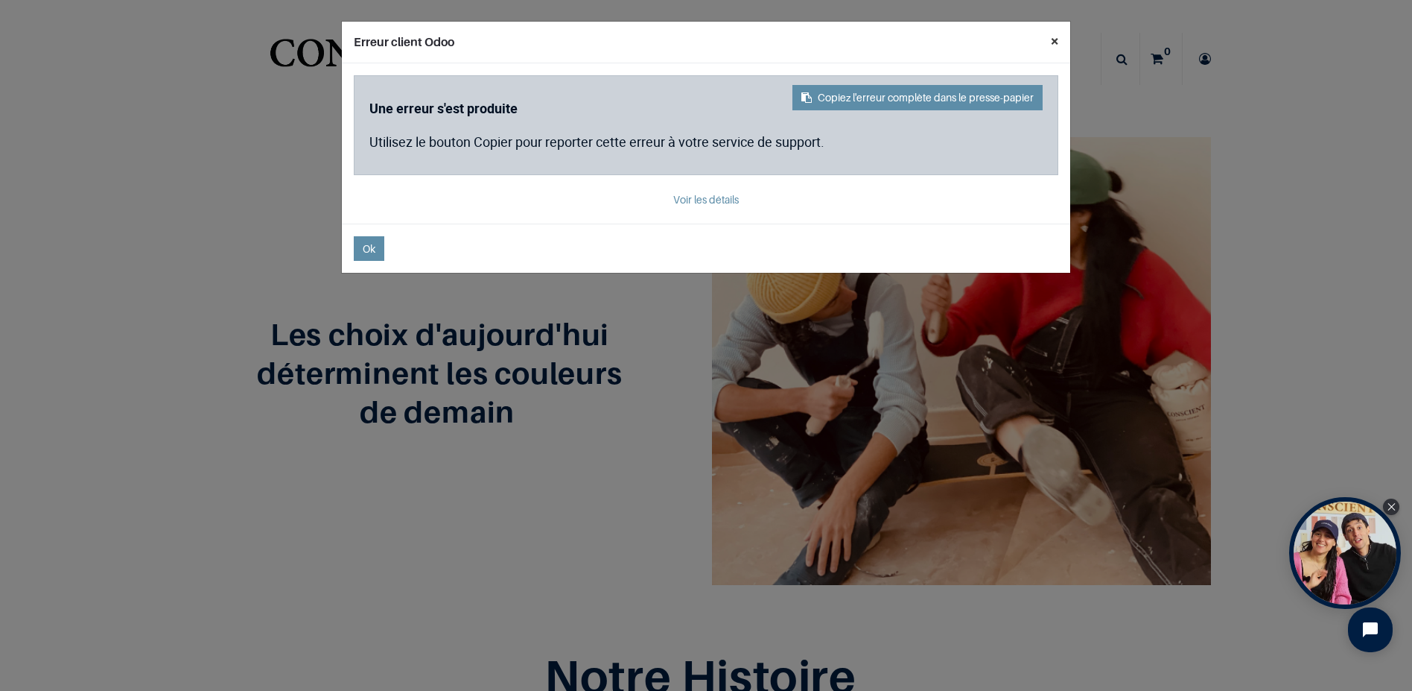
click at [1059, 39] on button "×" at bounding box center [1054, 41] width 31 height 39
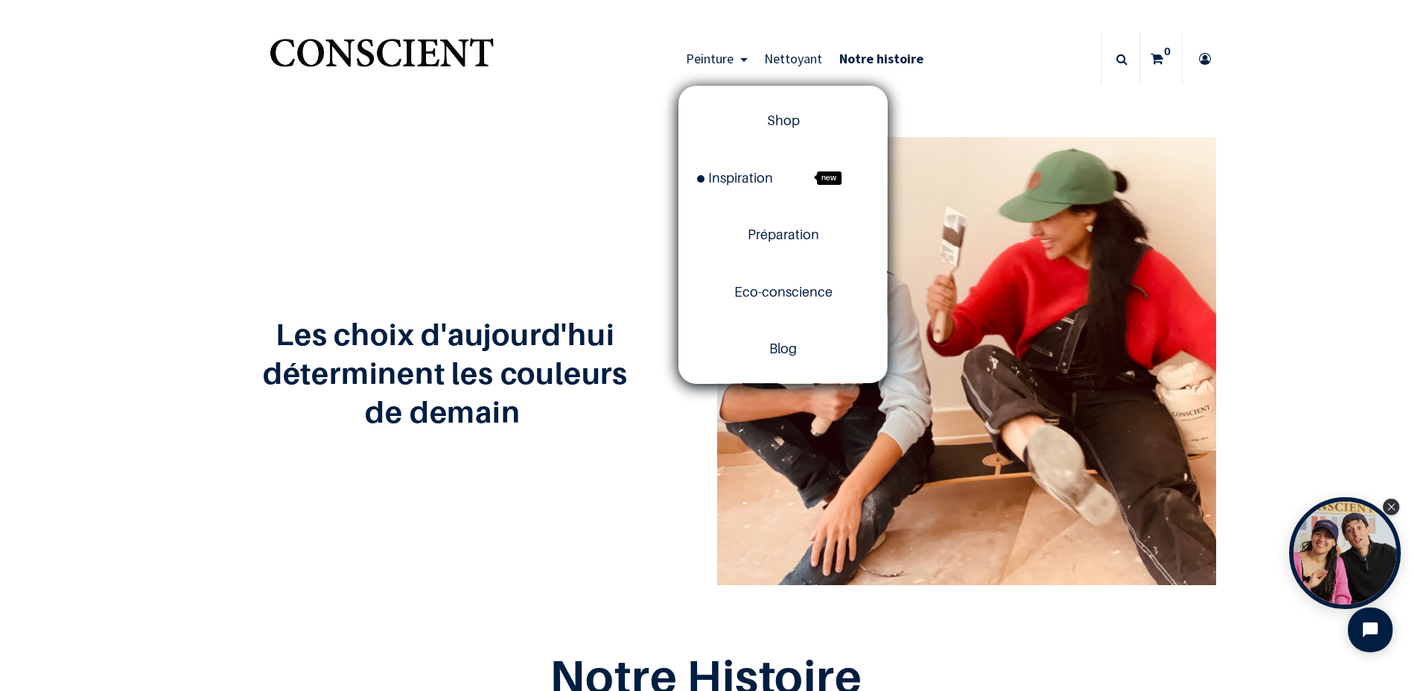
click at [714, 58] on span "Peinture" at bounding box center [710, 58] width 48 height 17
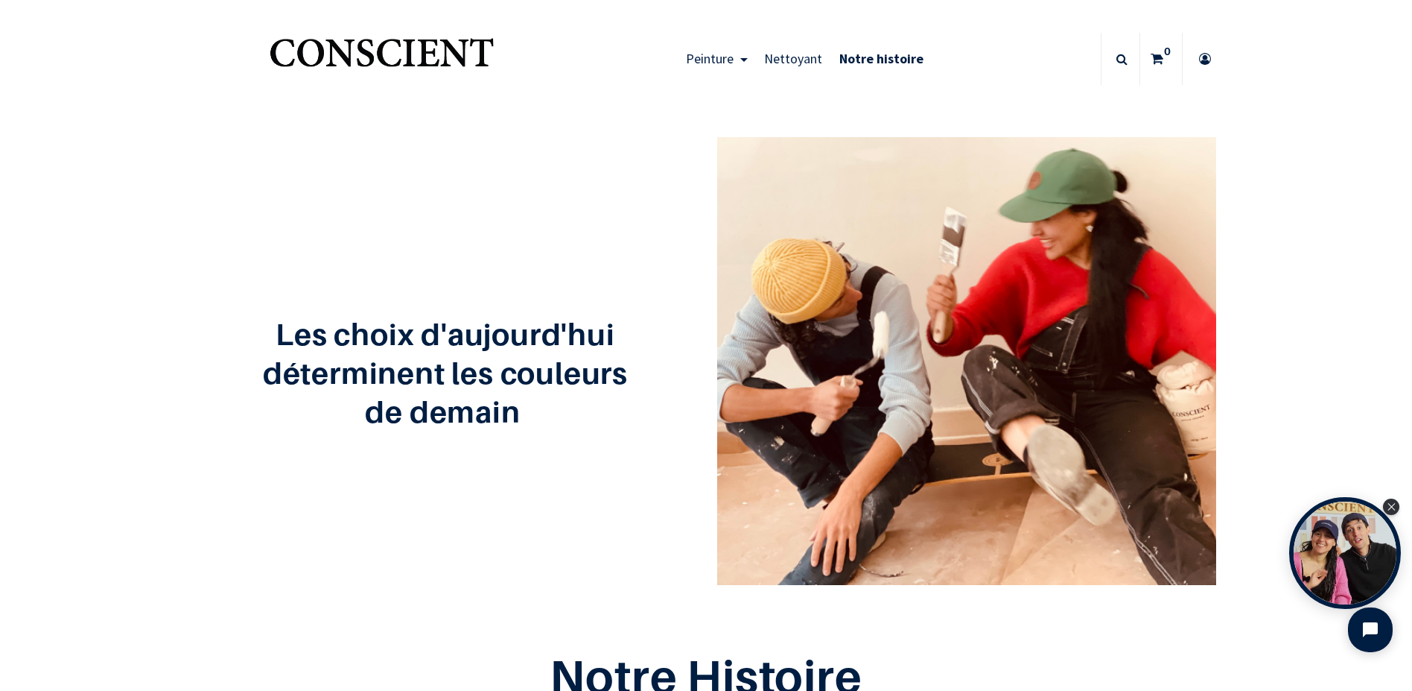
click at [884, 55] on span "Notre histoire" at bounding box center [882, 58] width 84 height 17
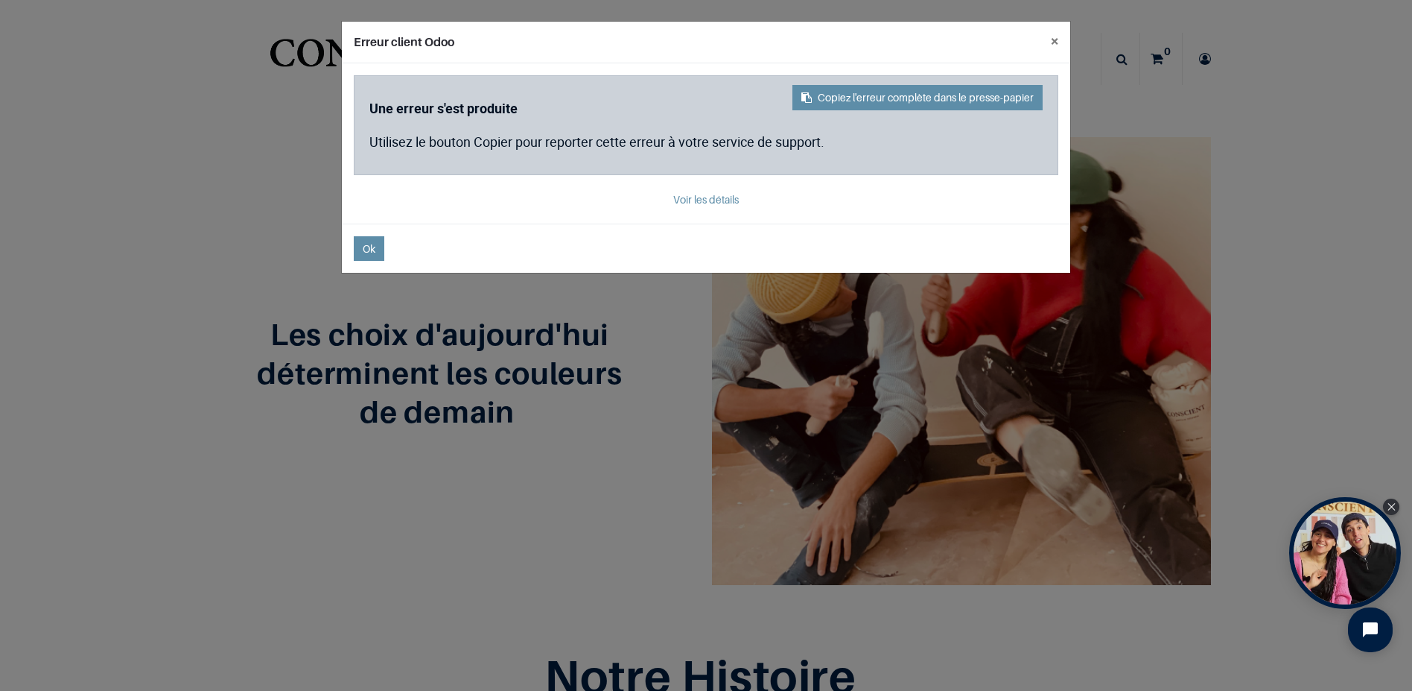
drag, startPoint x: 626, startPoint y: 227, endPoint x: 607, endPoint y: 224, distance: 19.6
click at [167, 197] on div "Erreur client Odoo × Copiez l'erreur complète dans le presse-papier Une erreur …" at bounding box center [706, 345] width 1412 height 691
click at [389, 235] on footer "Ok" at bounding box center [706, 247] width 729 height 49
click at [355, 246] on button "Ok" at bounding box center [369, 248] width 31 height 25
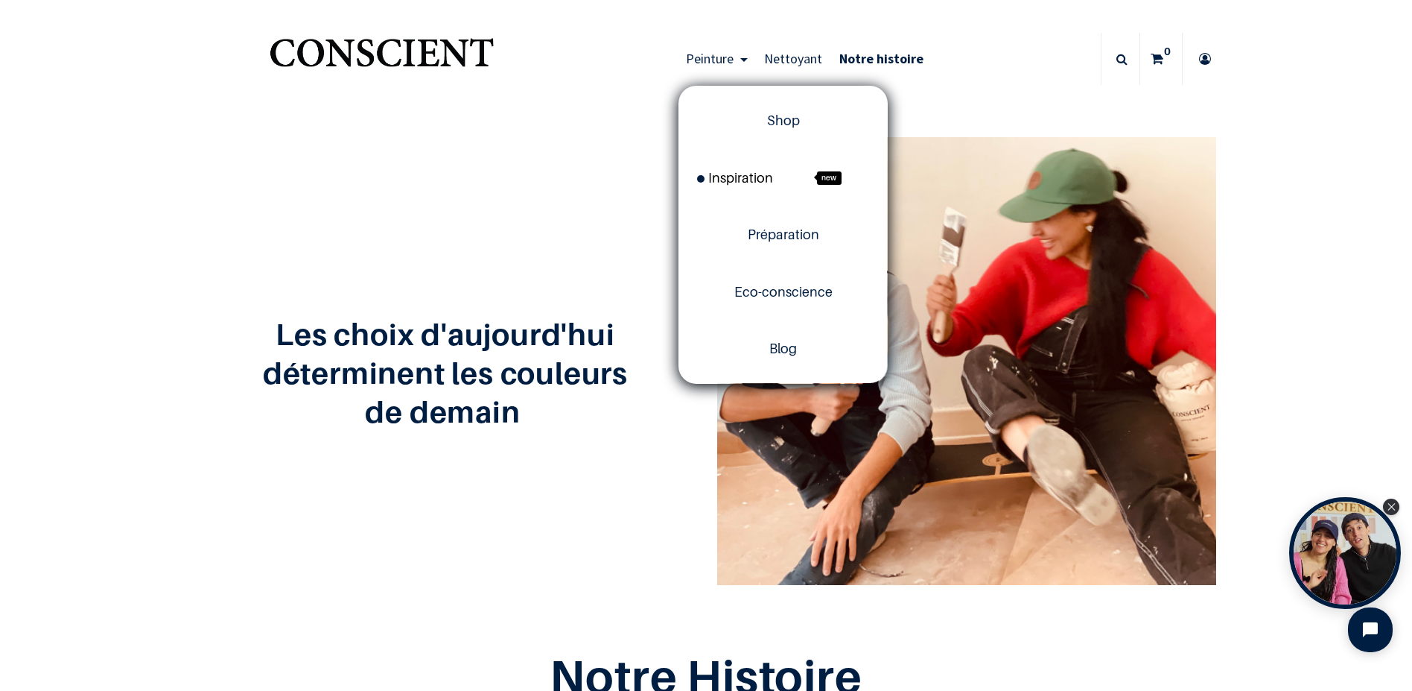
click at [730, 186] on link "Inspiration new" at bounding box center [783, 178] width 208 height 57
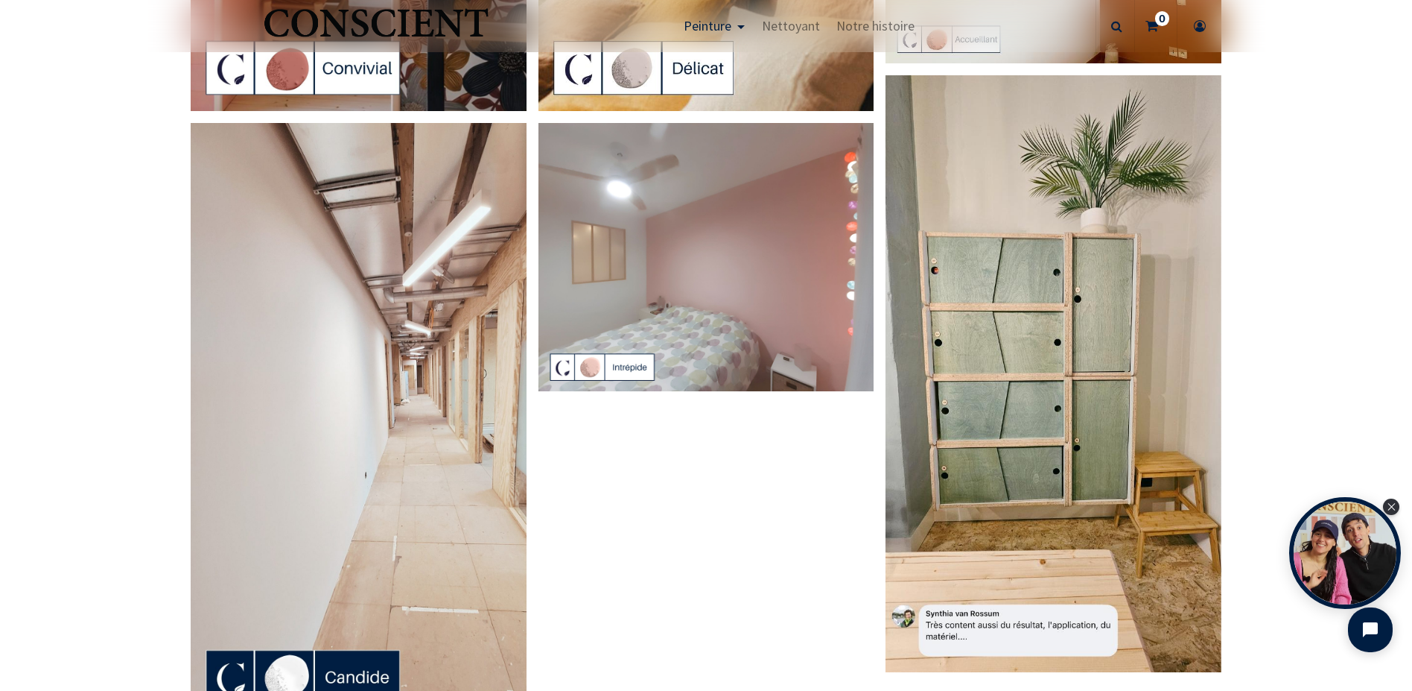
scroll to position [3640, 0]
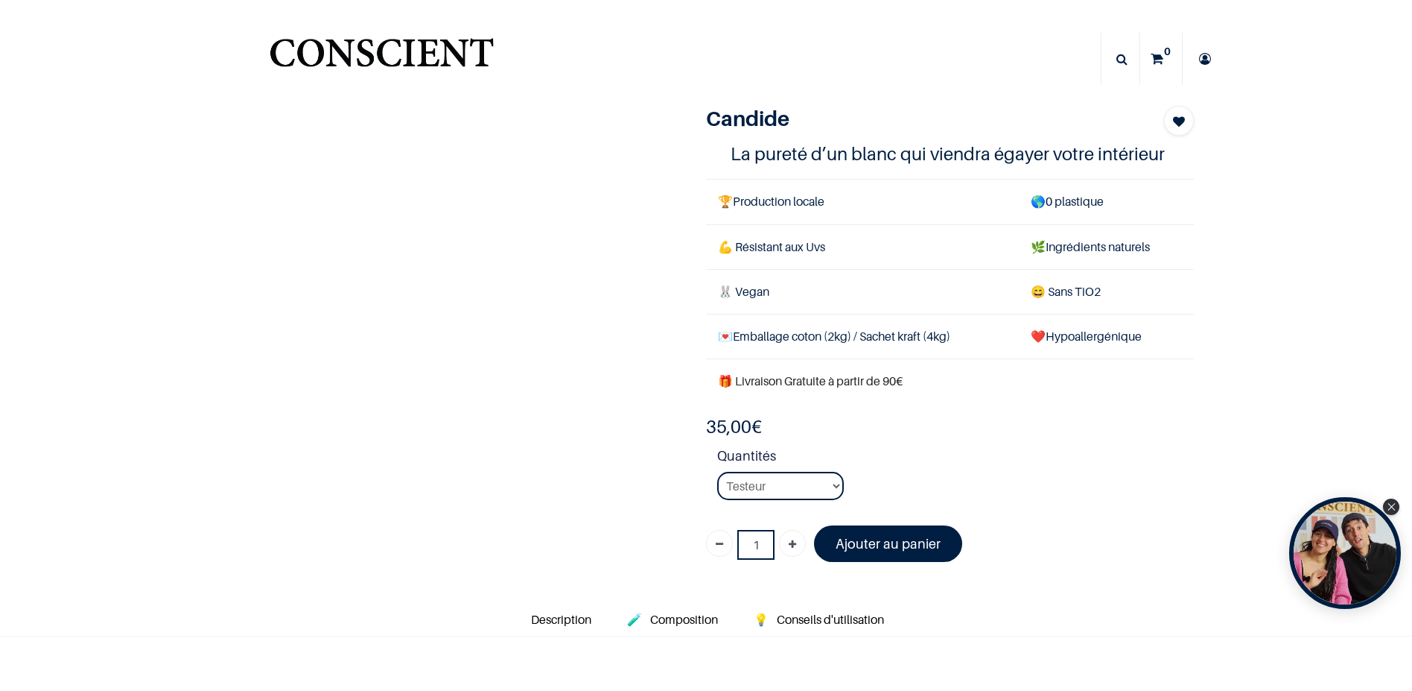
select select "50"
